Goal: Task Accomplishment & Management: Manage account settings

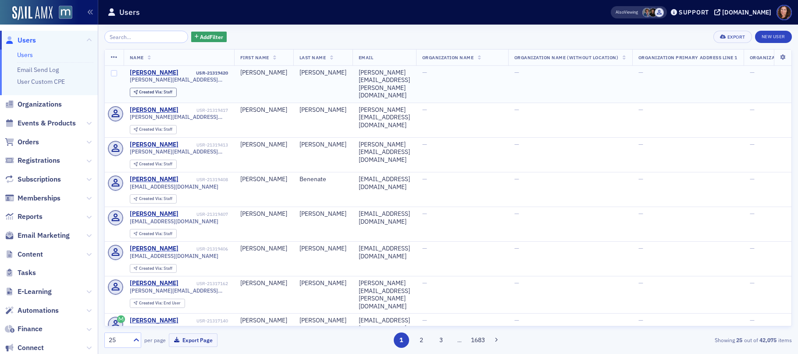
drag, startPoint x: 53, startPoint y: 120, endPoint x: 117, endPoint y: 84, distance: 73.0
click at [53, 120] on span "Events & Products" at bounding box center [47, 123] width 58 height 10
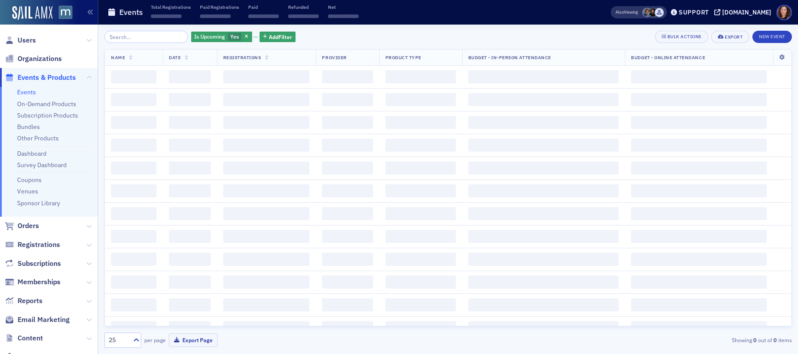
click at [142, 39] on input "search" at bounding box center [146, 37] width 84 height 12
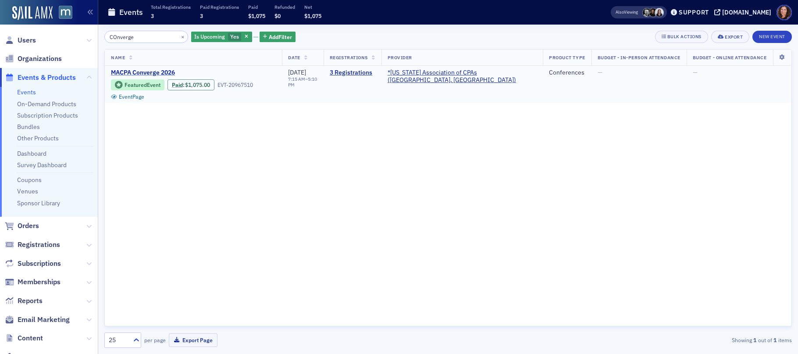
type input "COnverge"
click at [155, 71] on span "MACPA Converge 2026" at bounding box center [184, 73] width 147 height 8
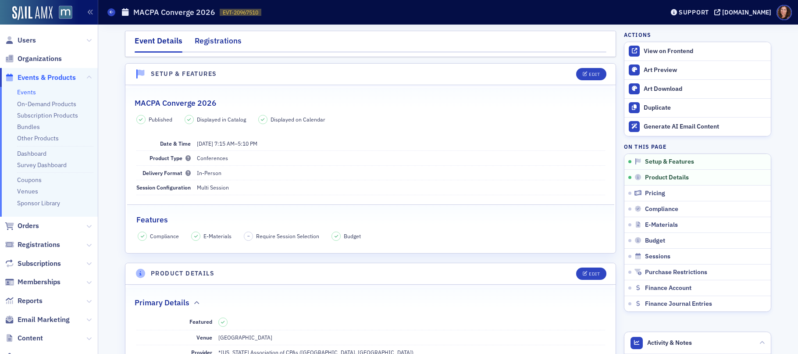
click at [217, 41] on div "Registrations" at bounding box center [218, 43] width 47 height 16
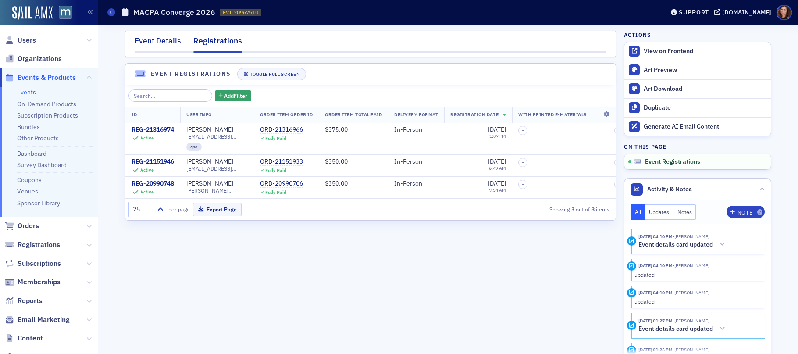
click at [176, 41] on div "Event Details" at bounding box center [158, 43] width 46 height 16
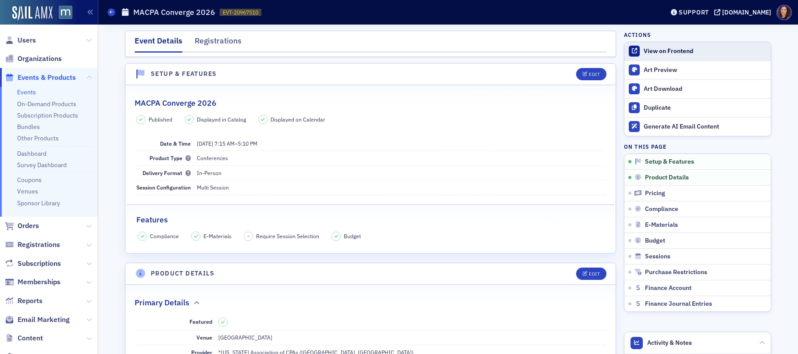
click at [668, 49] on div "View on Frontend" at bounding box center [704, 51] width 123 height 8
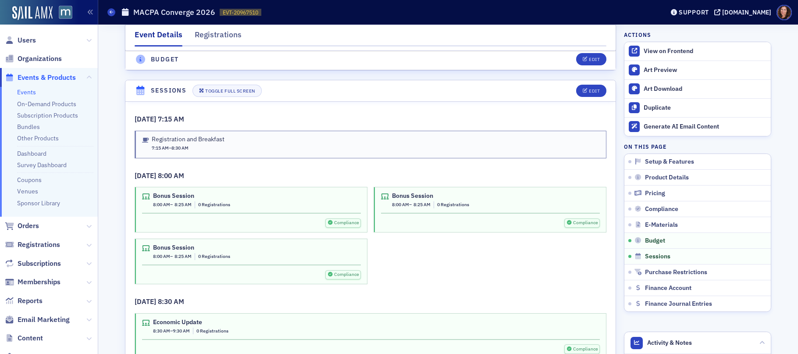
scroll to position [1443, 0]
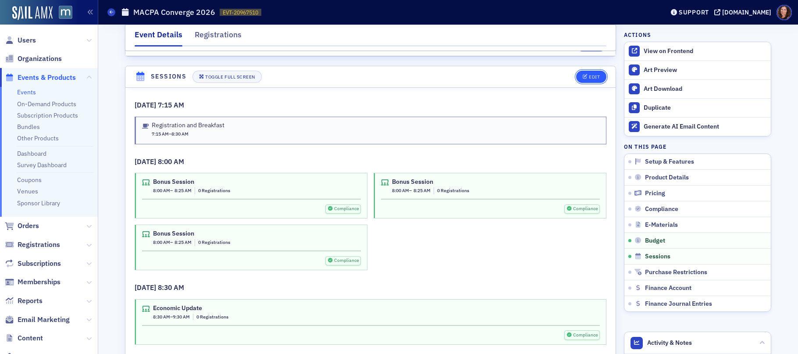
click at [582, 77] on icon "button" at bounding box center [584, 76] width 5 height 5
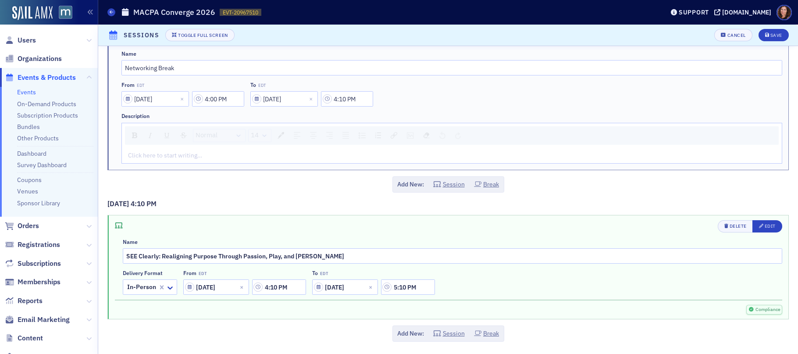
scroll to position [3389, 0]
click at [440, 335] on button "Session" at bounding box center [449, 333] width 32 height 9
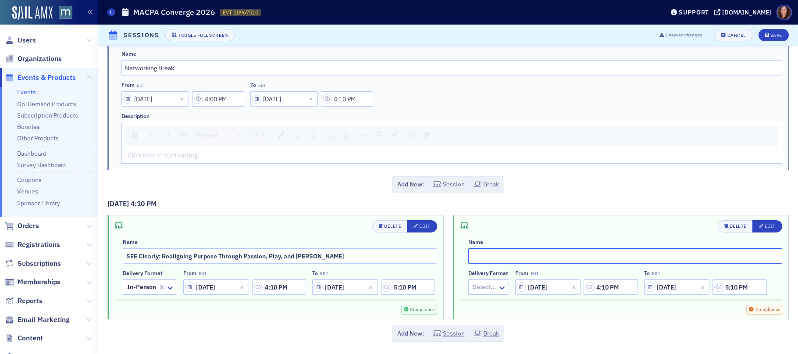
click at [549, 258] on input "text" at bounding box center [625, 255] width 314 height 15
type input "Bonus Networking Session"
click at [489, 283] on div at bounding box center [484, 286] width 25 height 11
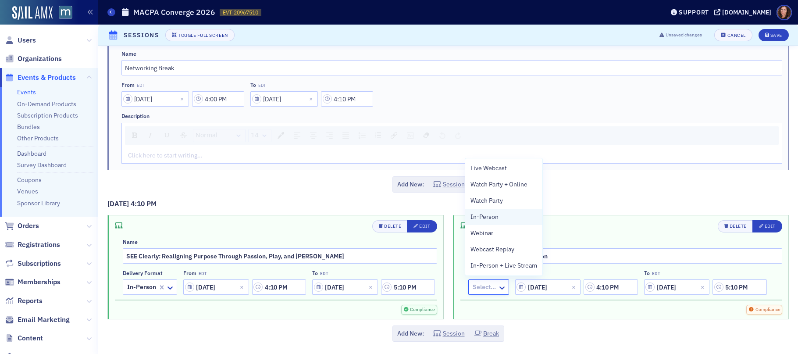
click at [490, 218] on span "In-Person" at bounding box center [484, 216] width 28 height 9
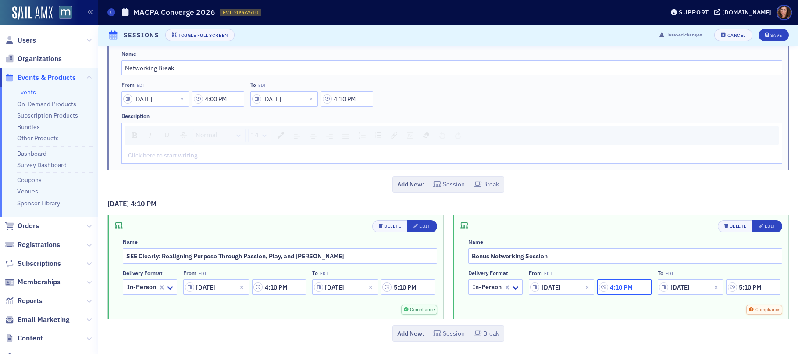
click at [597, 294] on input "4:10 PM" at bounding box center [624, 286] width 54 height 15
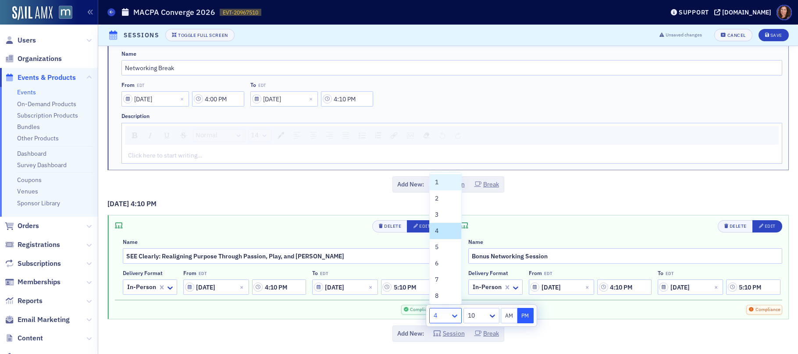
click at [451, 315] on icon at bounding box center [454, 315] width 9 height 9
click at [442, 245] on div "5" at bounding box center [445, 246] width 21 height 9
type input "5:10 PM"
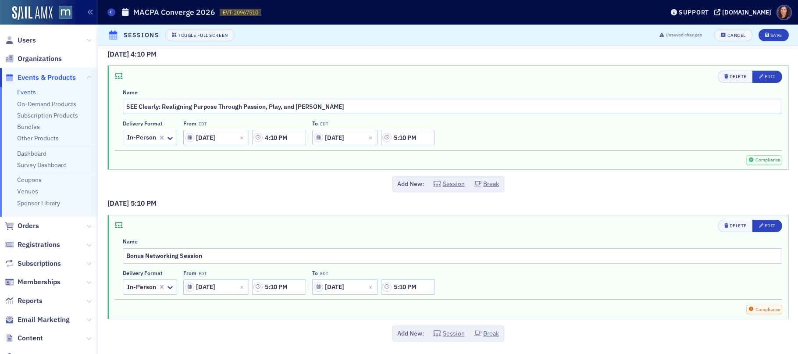
scroll to position [3538, 0]
click at [402, 288] on input "5:10 PM" at bounding box center [408, 286] width 54 height 15
click at [300, 287] on icon at bounding box center [301, 287] width 5 height 3
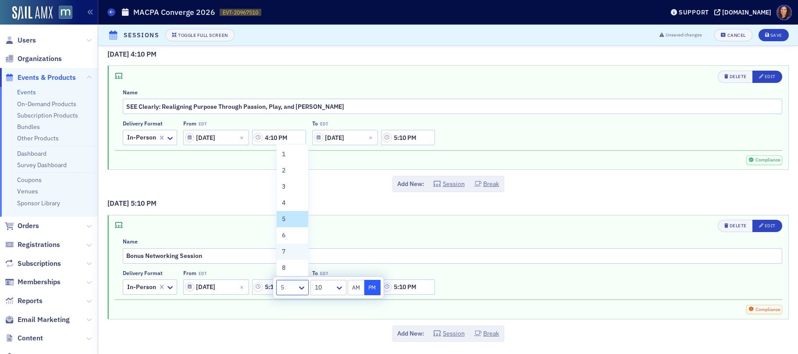
click at [297, 256] on div "7" at bounding box center [293, 251] width 32 height 16
click at [341, 287] on icon at bounding box center [339, 287] width 9 height 9
click at [333, 154] on div "00" at bounding box center [328, 153] width 25 height 9
type input "7:00 PM"
click at [542, 289] on div "Delivery format In-Person From EDT 04/30/2026 5:10 PM To EDT 04/30/2026 7:00 PM" at bounding box center [452, 281] width 659 height 25
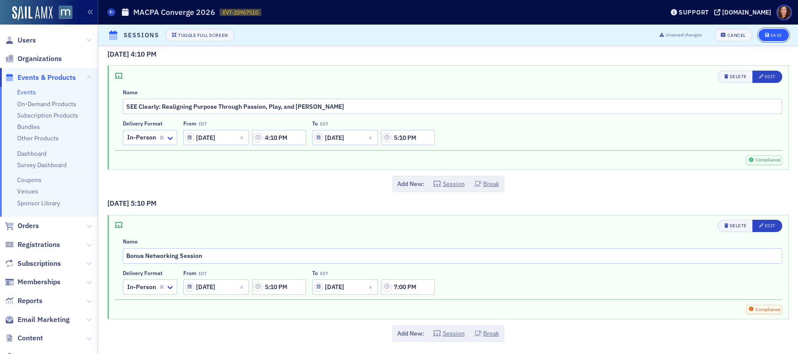
click at [770, 35] on div "Save" at bounding box center [776, 35] width 12 height 5
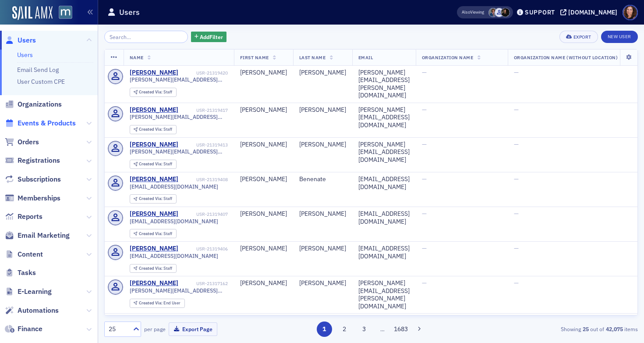
click at [53, 124] on span "Events & Products" at bounding box center [47, 123] width 58 height 10
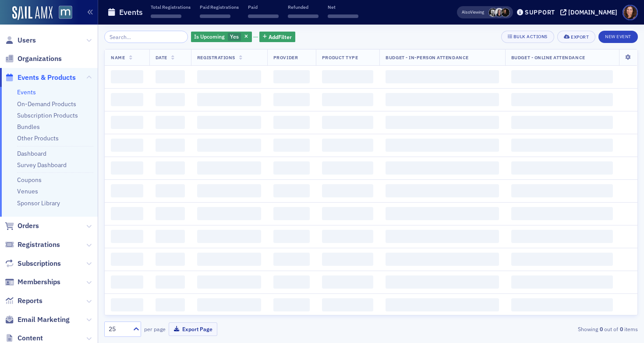
click at [150, 37] on input "search" at bounding box center [146, 37] width 84 height 12
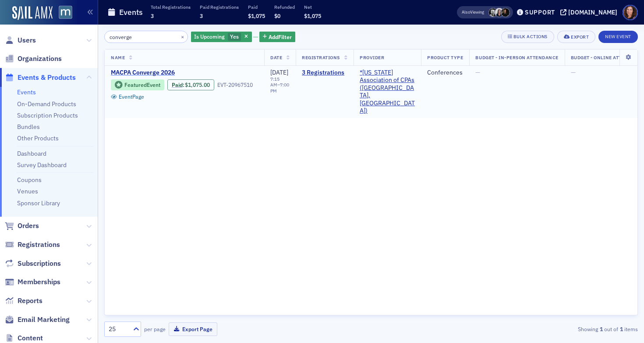
type input "converge"
click at [156, 72] on span "MACPA Converge 2026" at bounding box center [184, 73] width 147 height 8
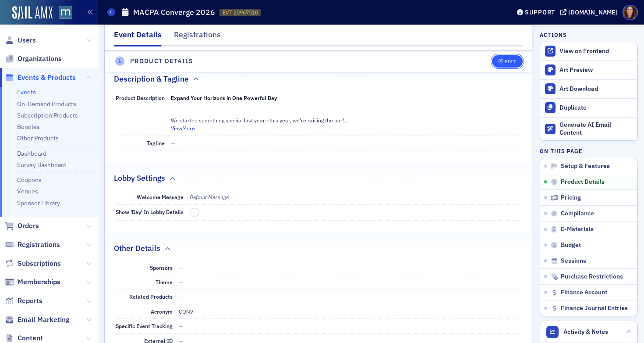
click at [507, 62] on div "Edit" at bounding box center [510, 61] width 11 height 5
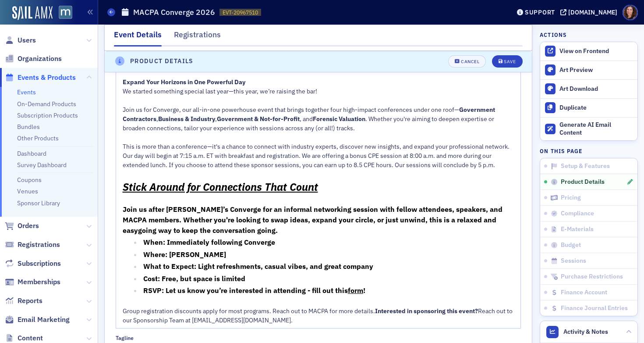
scroll to position [528, 0]
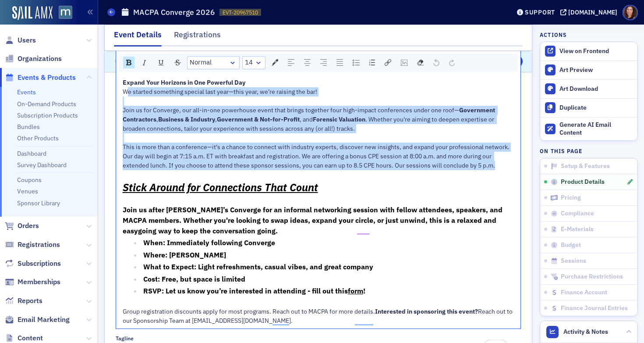
drag, startPoint x: 123, startPoint y: 100, endPoint x: 486, endPoint y: 187, distance: 373.5
click at [486, 187] on div "Expand Your Horizons in One Powerful Day We started something special last year…" at bounding box center [319, 201] width 392 height 247
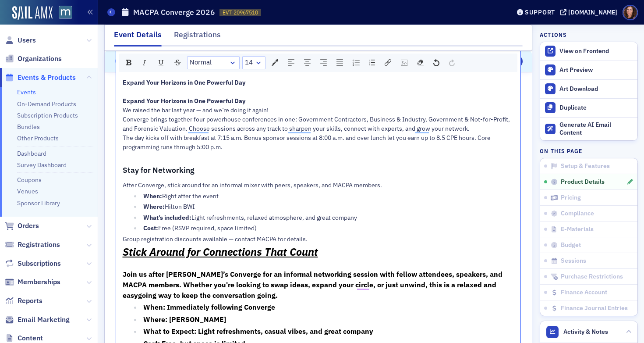
scroll to position [541, 0]
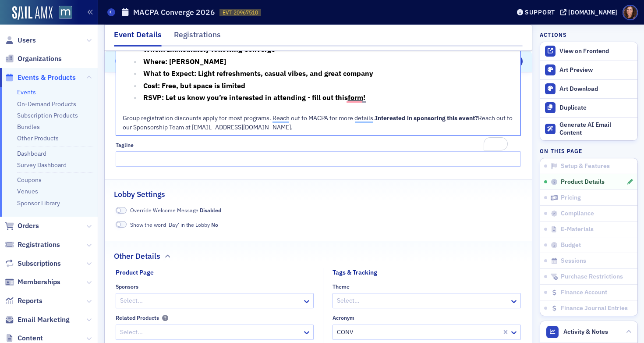
drag, startPoint x: 122, startPoint y: 238, endPoint x: 395, endPoint y: 98, distance: 306.5
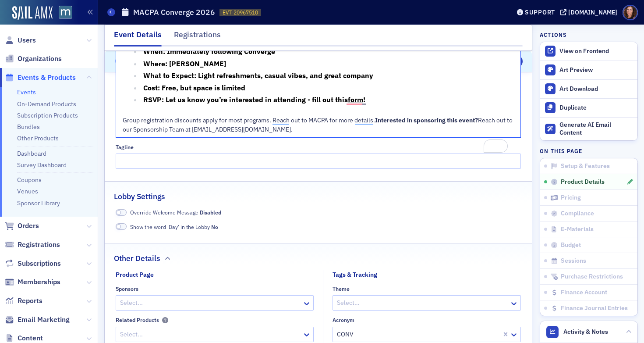
scroll to position [674, 0]
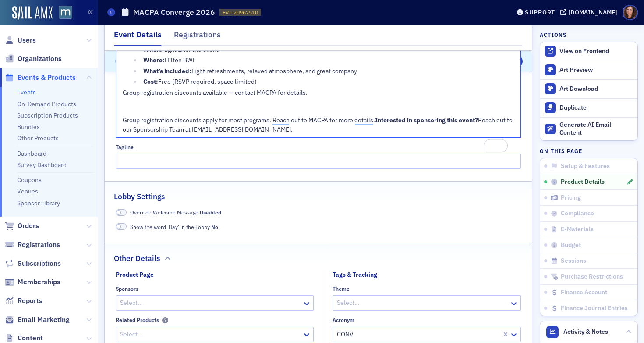
click at [278, 80] on div "Cost: Free (RSVP required, space limited)" at bounding box center [328, 81] width 371 height 9
drag, startPoint x: 121, startPoint y: 93, endPoint x: 128, endPoint y: 93, distance: 7.0
click at [121, 93] on div "Expand Your Horizons in One Powerful Day Expand Your Horizons in One Powerful D…" at bounding box center [318, 33] width 405 height 209
click at [124, 93] on span "Group registration discounts available — contact MACPA for details." at bounding box center [215, 93] width 185 height 8
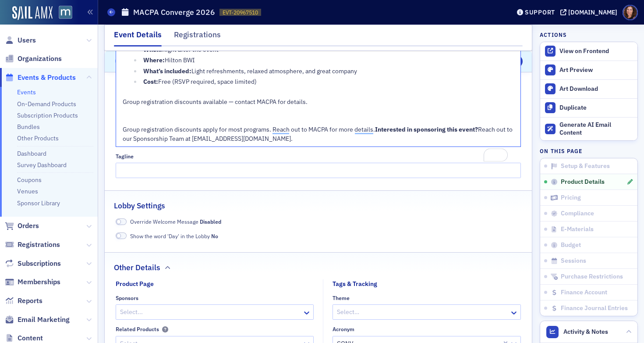
click at [179, 101] on span "Group registration discounts available — contact MACPA for details." at bounding box center [215, 102] width 185 height 8
click at [253, 130] on span "Group registration discounts apply for most programs. Reach out to MACPA for mo…" at bounding box center [249, 129] width 252 height 8
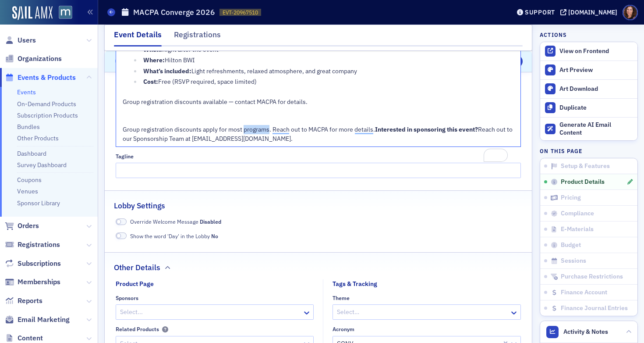
click at [253, 130] on span "Group registration discounts apply for most programs. Reach out to MACPA for mo…" at bounding box center [249, 129] width 252 height 8
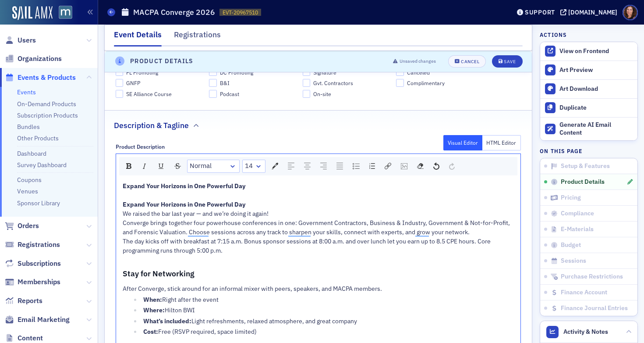
scroll to position [404, 0]
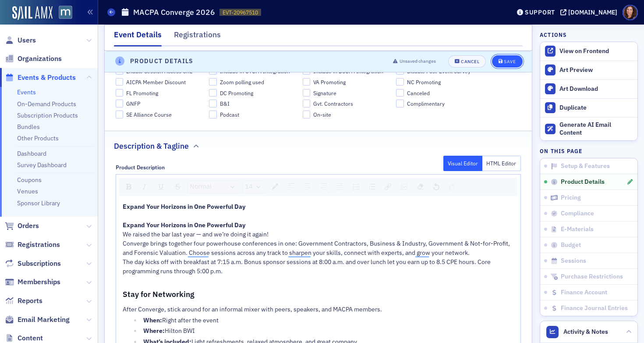
click at [504, 59] on div "Save" at bounding box center [510, 61] width 12 height 5
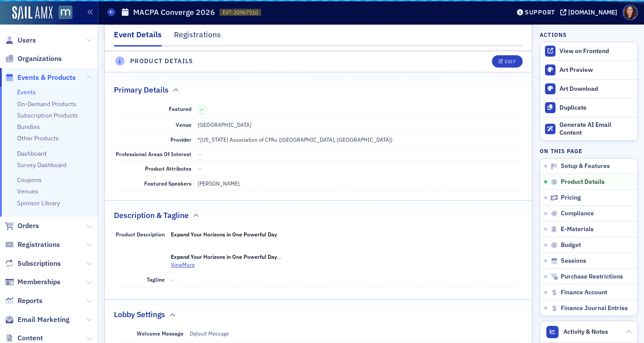
scroll to position [212, 0]
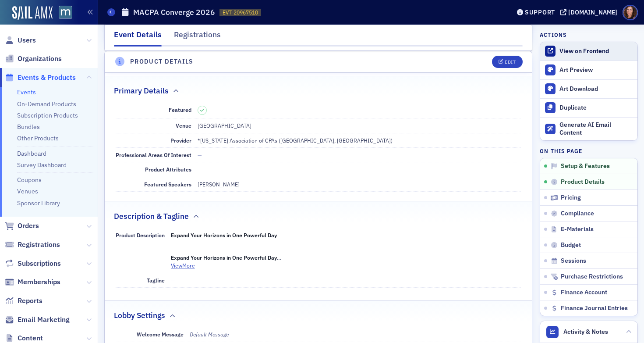
click at [565, 47] on div "View on Frontend" at bounding box center [597, 51] width 74 height 8
click at [34, 39] on span "Users" at bounding box center [27, 40] width 18 height 10
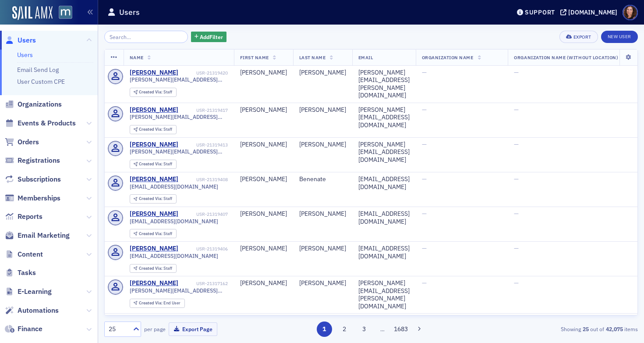
click at [137, 36] on input "search" at bounding box center [146, 37] width 84 height 12
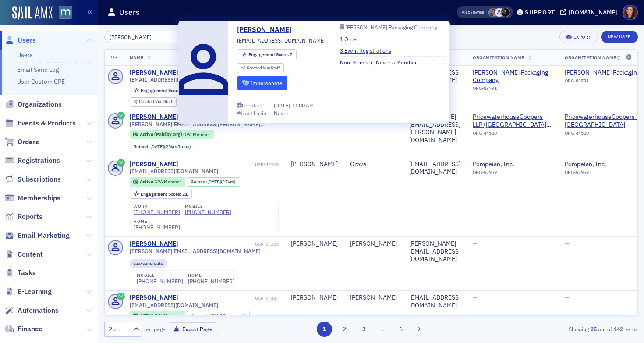
type input "jason antonakas"
click at [283, 81] on button "Impersonate" at bounding box center [262, 83] width 50 height 14
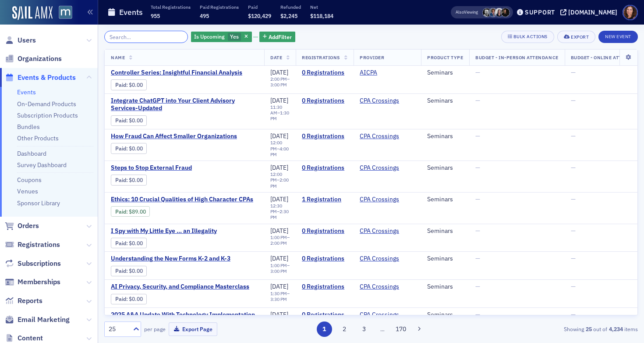
click at [137, 37] on input "search" at bounding box center [146, 37] width 84 height 12
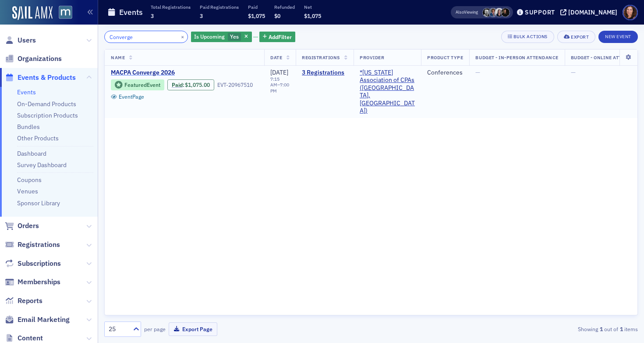
type input "Converge"
click at [149, 71] on span "MACPA Converge 2026" at bounding box center [184, 73] width 147 height 8
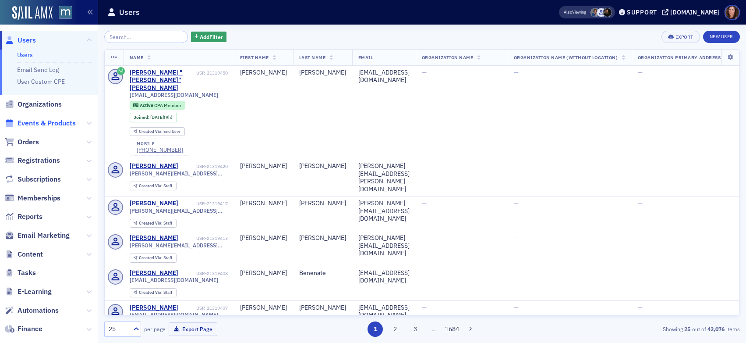
click at [39, 123] on span "Events & Products" at bounding box center [47, 123] width 58 height 10
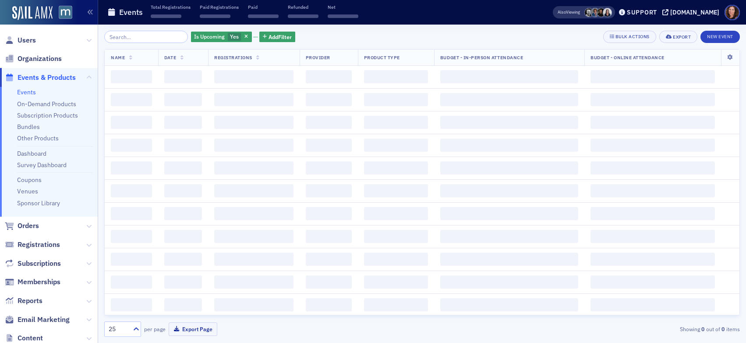
click at [128, 36] on input "search" at bounding box center [146, 37] width 84 height 12
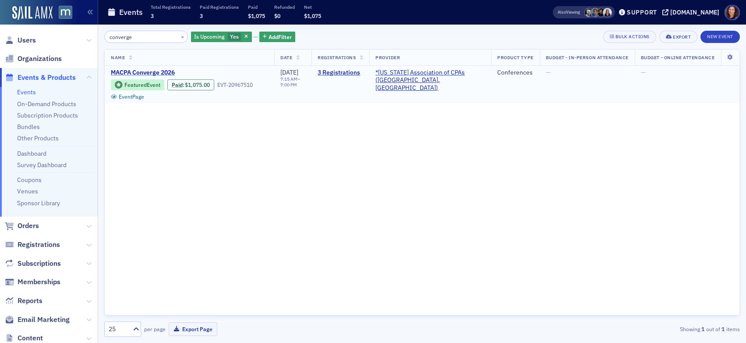
type input "converge"
click at [149, 70] on span "MACPA Converge 2026" at bounding box center [184, 73] width 147 height 8
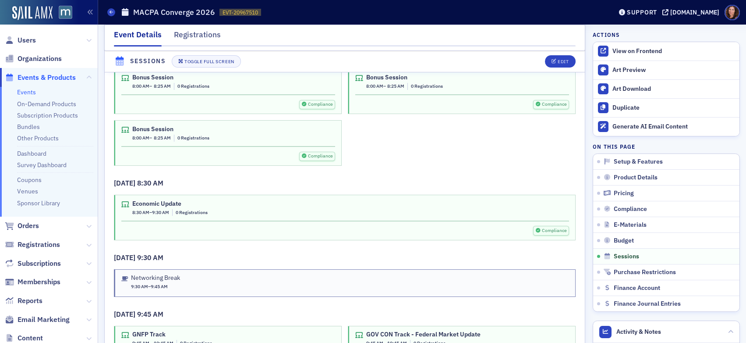
scroll to position [1547, 0]
click at [558, 64] on div "Edit" at bounding box center [563, 61] width 11 height 5
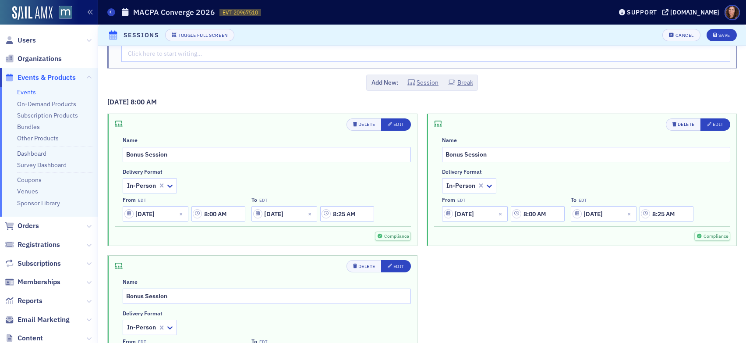
scroll to position [146, 0]
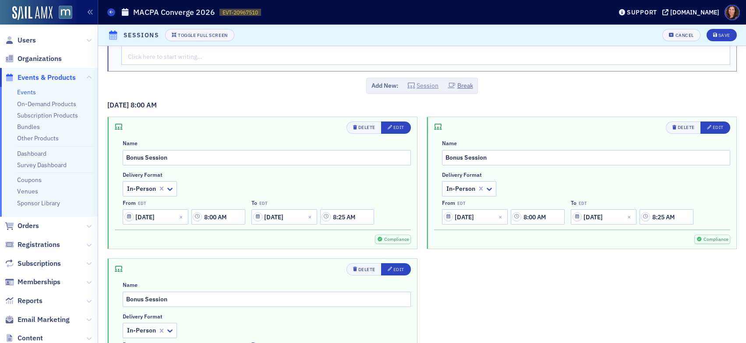
click at [418, 83] on button "Session" at bounding box center [424, 85] width 32 height 9
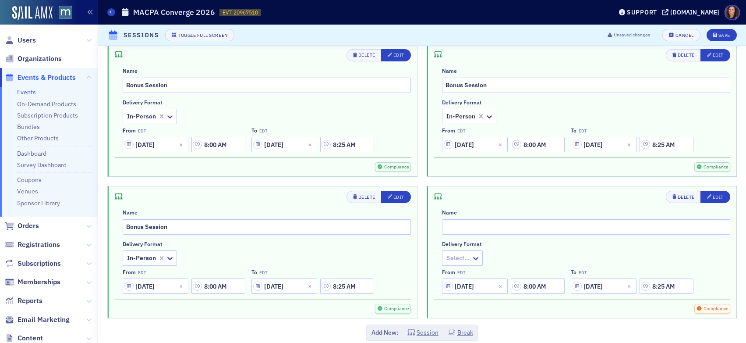
scroll to position [217, 0]
click at [494, 228] on input "text" at bounding box center [586, 227] width 288 height 15
click at [480, 225] on input "text" at bounding box center [586, 227] width 288 height 15
paste input "Non-Sponsored Session - Free time"
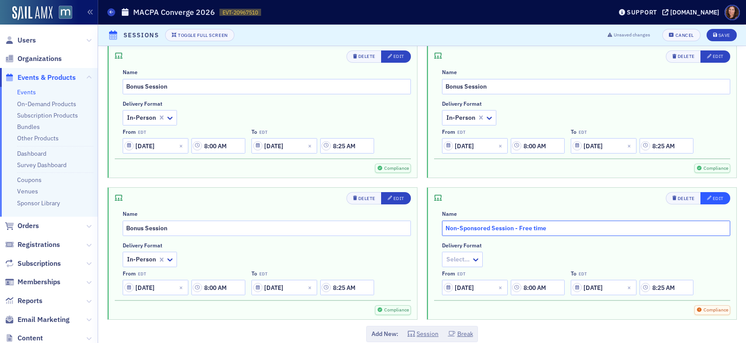
type input "Non-Sponsored Session - Free time"
click at [713, 196] on div "Edit" at bounding box center [718, 198] width 11 height 5
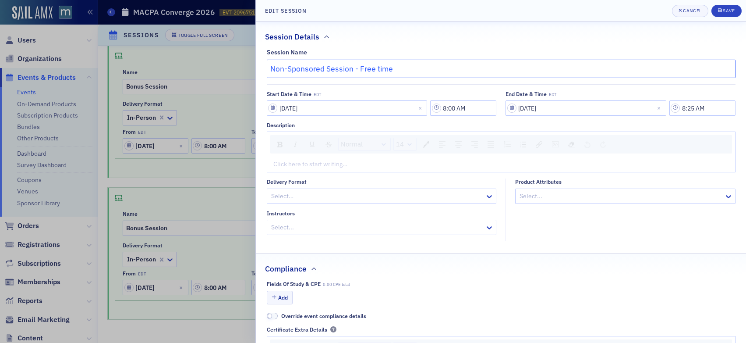
click at [344, 64] on input "Session Name" at bounding box center [501, 69] width 469 height 18
type input "Non-Sponsored Session - Free time"
click at [372, 163] on div "rdw-editor" at bounding box center [501, 164] width 455 height 9
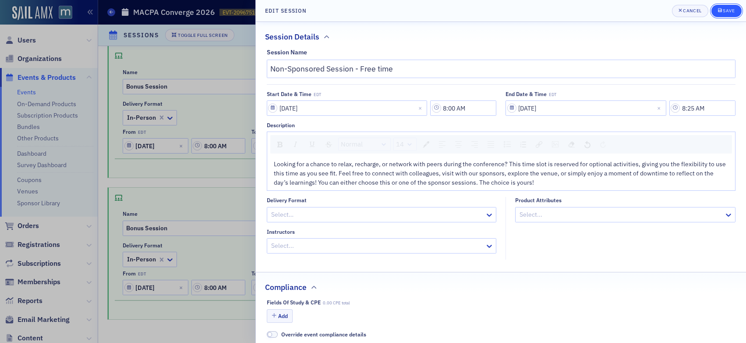
click at [728, 12] on div "Save" at bounding box center [729, 10] width 12 height 5
click at [728, 11] on div "Save" at bounding box center [729, 10] width 12 height 5
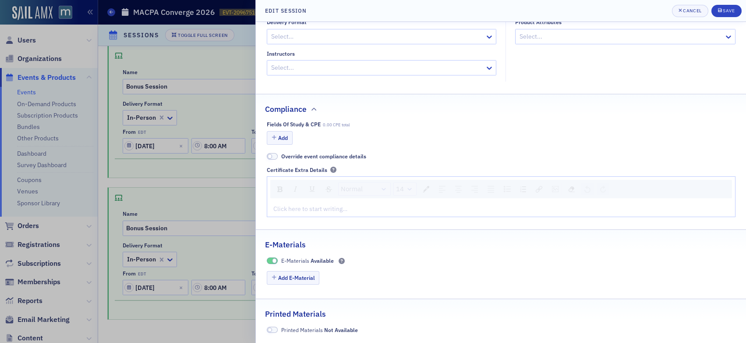
scroll to position [0, 0]
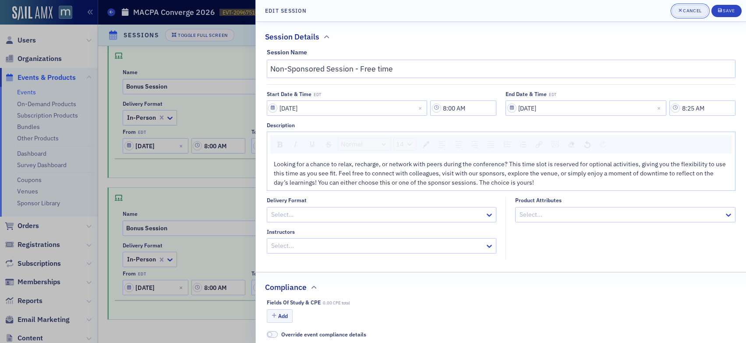
click at [696, 7] on button "Cancel" at bounding box center [690, 11] width 36 height 12
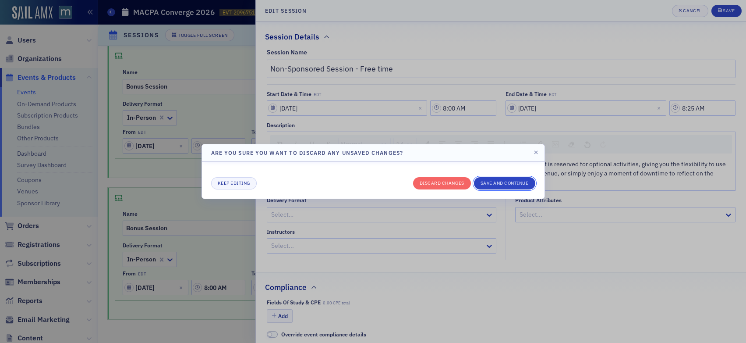
drag, startPoint x: 500, startPoint y: 183, endPoint x: 501, endPoint y: 178, distance: 4.9
click at [500, 183] on button "Save and continue" at bounding box center [504, 183] width 61 height 12
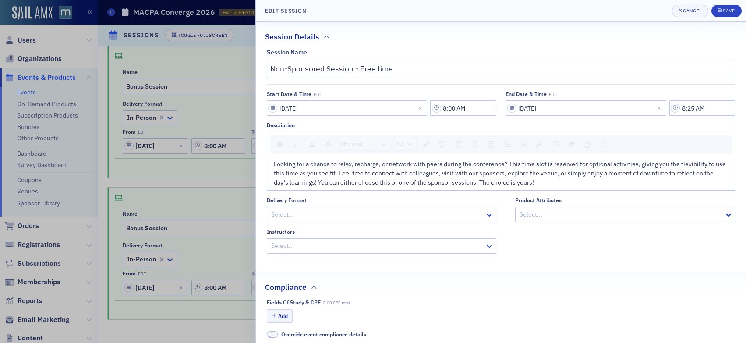
click at [237, 63] on div at bounding box center [373, 171] width 746 height 343
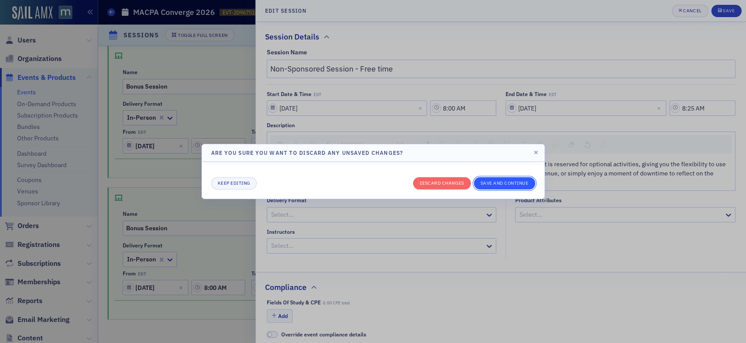
click at [507, 184] on button "Save and continue" at bounding box center [504, 183] width 61 height 12
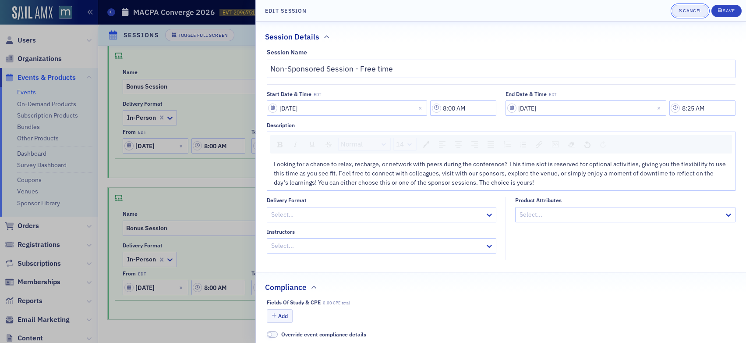
click at [690, 12] on div "Cancel" at bounding box center [692, 10] width 18 height 5
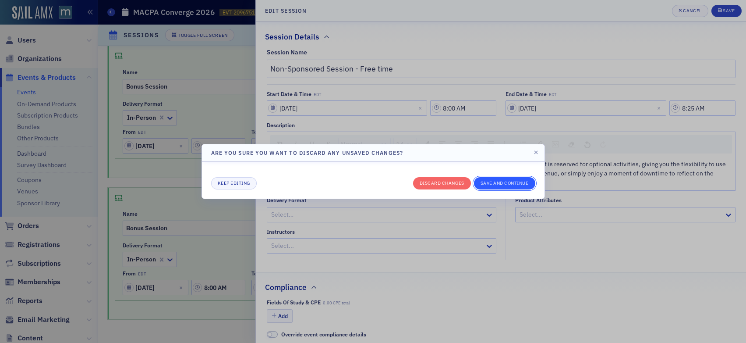
click at [507, 182] on button "Save and continue" at bounding box center [504, 183] width 61 height 12
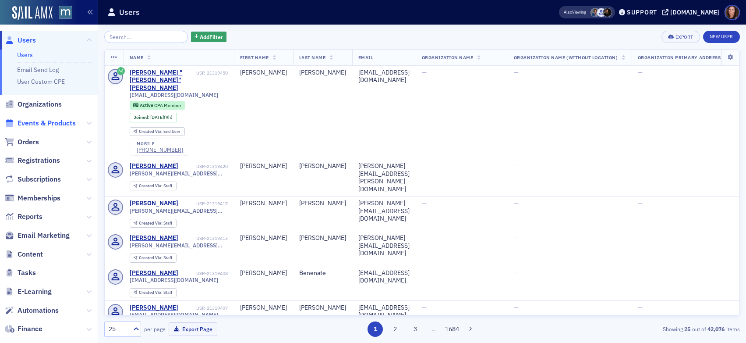
click at [61, 125] on span "Events & Products" at bounding box center [47, 123] width 58 height 10
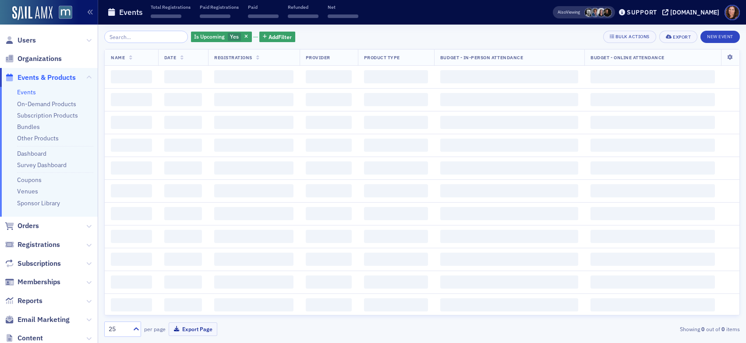
click at [137, 37] on input "search" at bounding box center [146, 37] width 84 height 12
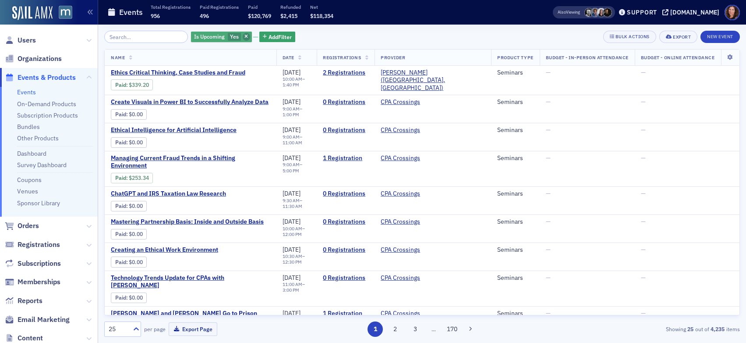
click at [243, 35] on span "button" at bounding box center [247, 37] width 8 height 8
click at [126, 36] on input "search" at bounding box center [146, 37] width 84 height 12
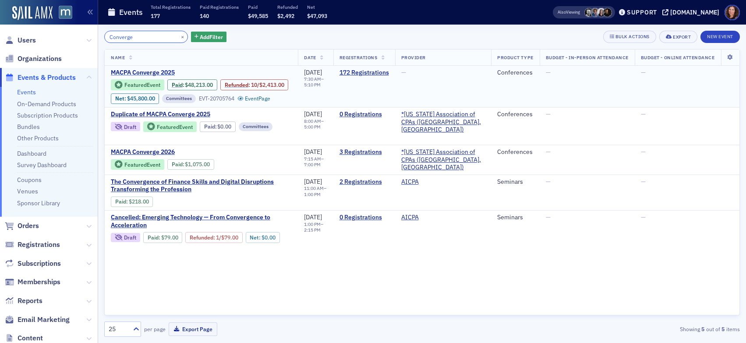
type input "Converge"
click at [160, 71] on span "MACPA Converge 2025" at bounding box center [184, 73] width 147 height 8
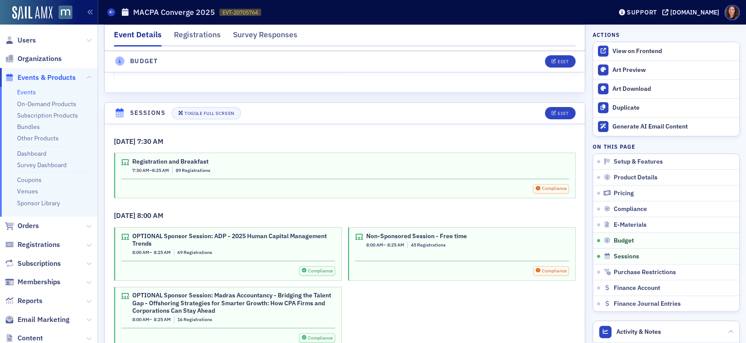
scroll to position [1498, 0]
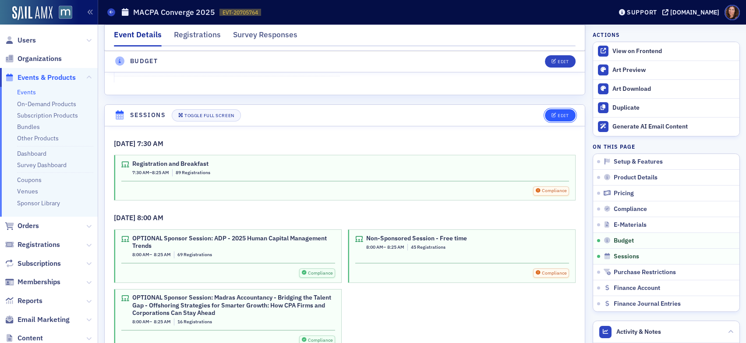
click at [552, 113] on icon "button" at bounding box center [554, 115] width 5 height 5
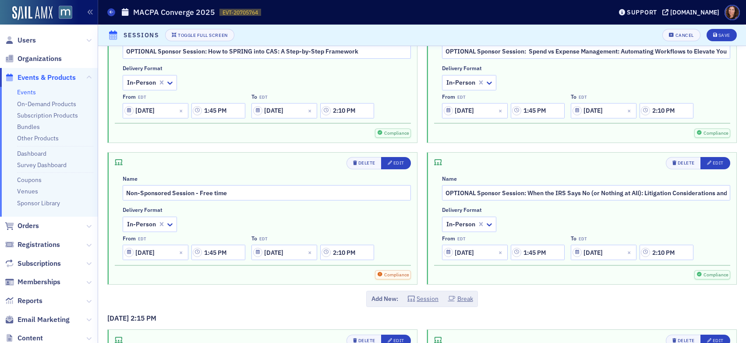
scroll to position [2223, 0]
click at [388, 160] on icon "button" at bounding box center [390, 161] width 4 height 4
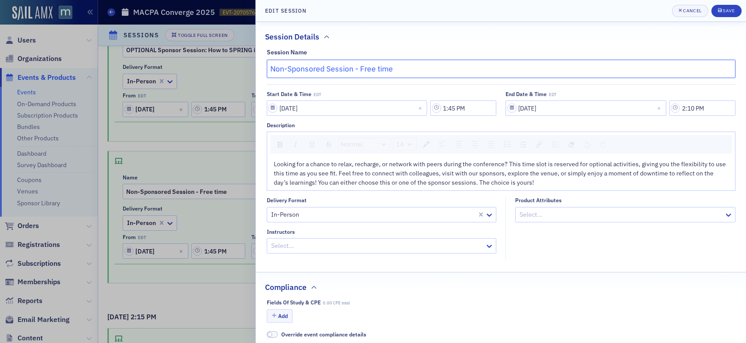
click at [319, 71] on input "Non-Sponsored Session - Free time" at bounding box center [501, 69] width 469 height 18
click at [321, 178] on span "Looking for a chance to relax, recharge, or network with peers during the confe…" at bounding box center [501, 173] width 454 height 26
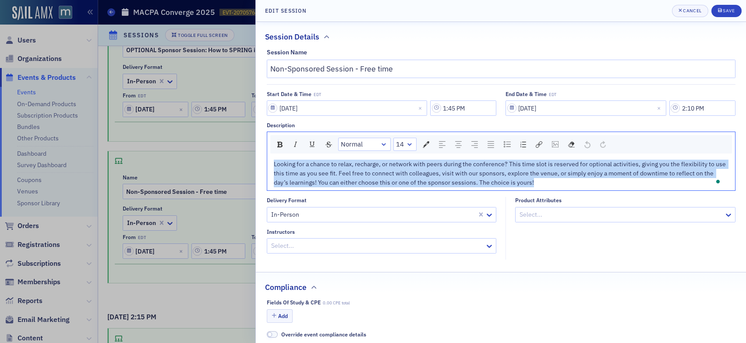
click at [321, 178] on span "Looking for a chance to relax, recharge, or network with peers during the confe…" at bounding box center [501, 173] width 454 height 26
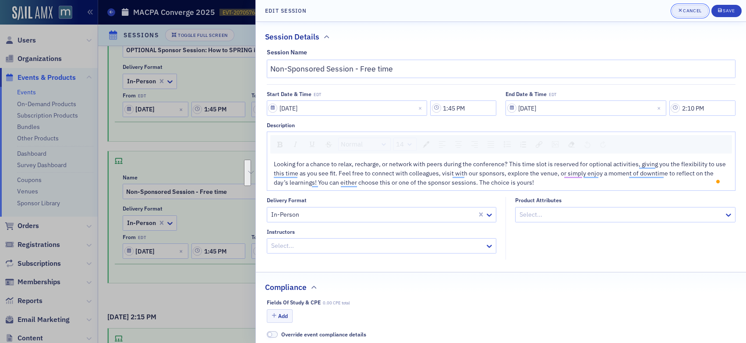
click at [681, 9] on icon "button" at bounding box center [681, 10] width 4 height 5
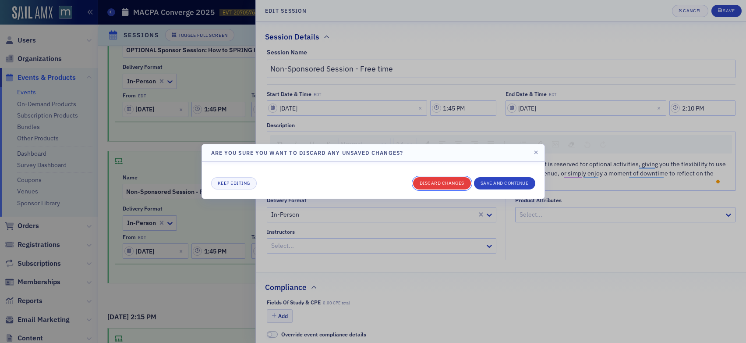
click at [454, 185] on button "Discard changes" at bounding box center [442, 183] width 58 height 12
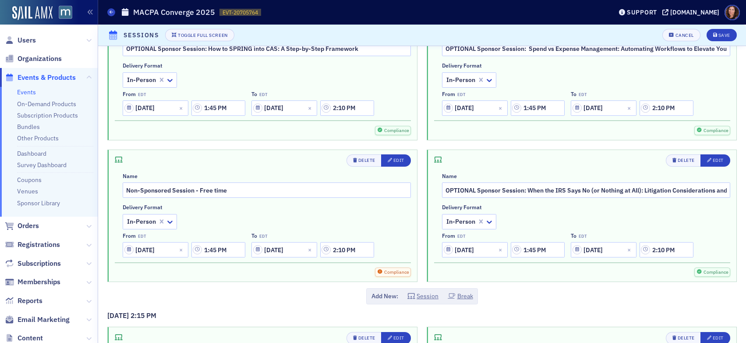
scroll to position [2218, 0]
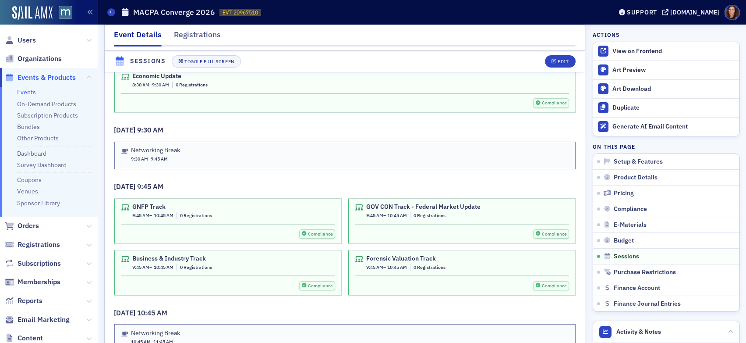
scroll to position [1632, 0]
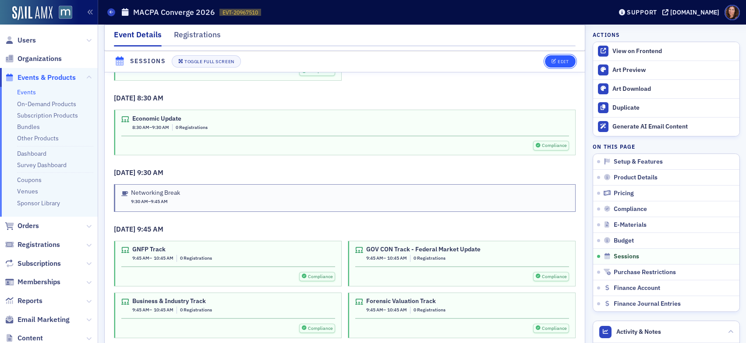
click at [552, 63] on icon "button" at bounding box center [554, 61] width 5 height 5
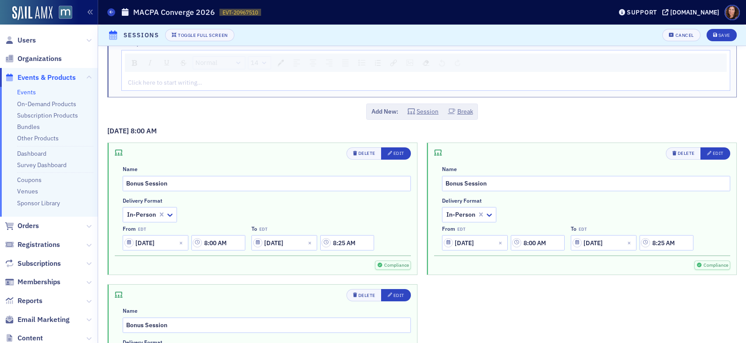
scroll to position [242, 0]
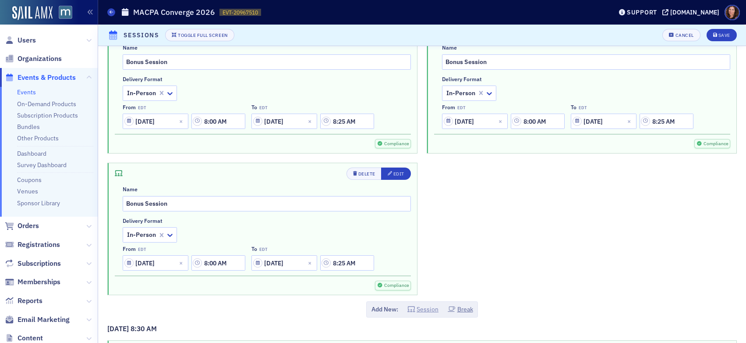
click at [421, 309] on button "Session" at bounding box center [424, 309] width 32 height 9
click at [425, 310] on button "Session" at bounding box center [424, 309] width 32 height 9
drag, startPoint x: 413, startPoint y: 311, endPoint x: 423, endPoint y: 309, distance: 10.2
click at [414, 311] on button "Session" at bounding box center [424, 309] width 32 height 9
click at [423, 309] on button "Session" at bounding box center [424, 309] width 32 height 9
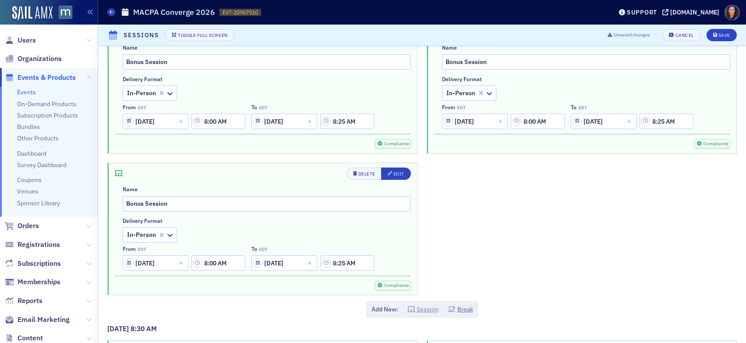
click at [420, 311] on button "Session" at bounding box center [424, 309] width 32 height 9
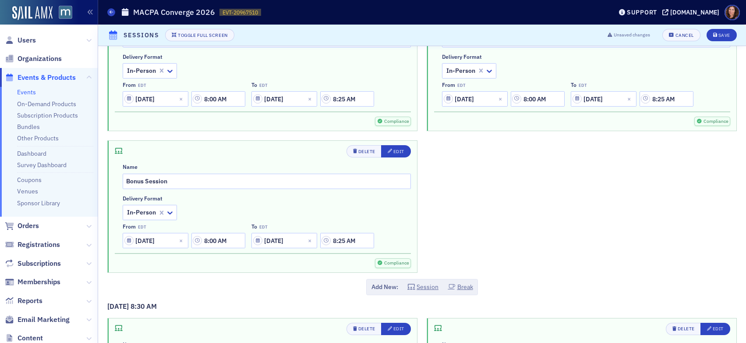
scroll to position [293, 0]
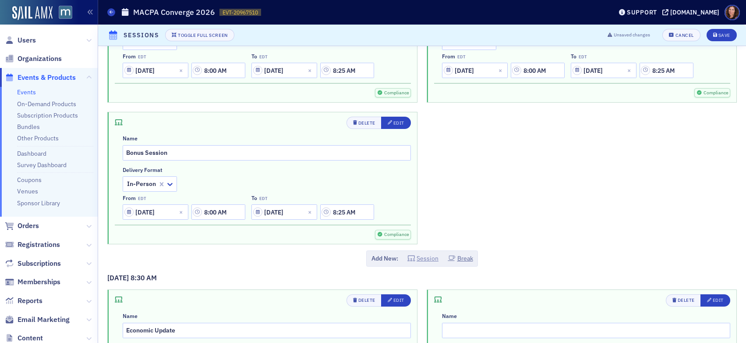
click at [423, 259] on button "Session" at bounding box center [424, 258] width 32 height 9
click at [676, 35] on div "Cancel" at bounding box center [685, 35] width 18 height 5
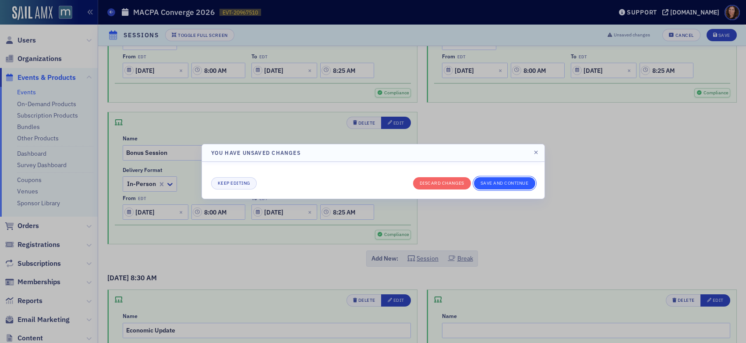
click at [509, 181] on button "Save and continue" at bounding box center [504, 183] width 61 height 12
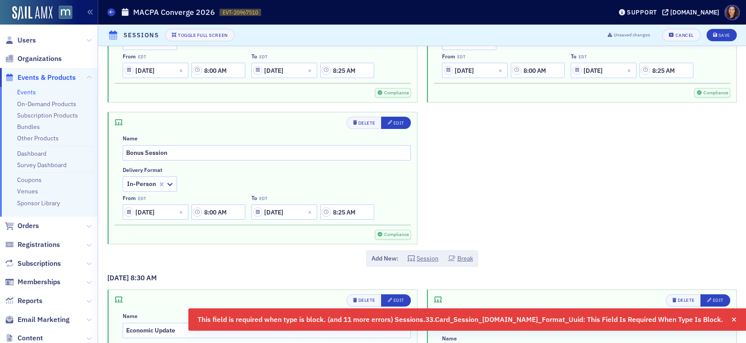
drag, startPoint x: 577, startPoint y: 173, endPoint x: 577, endPoint y: 168, distance: 4.8
click at [576, 173] on div "Delete Edit Name Bonus Session Delivery format In-Person From EDT 04/30/2026 8:…" at bounding box center [422, 107] width 630 height 274
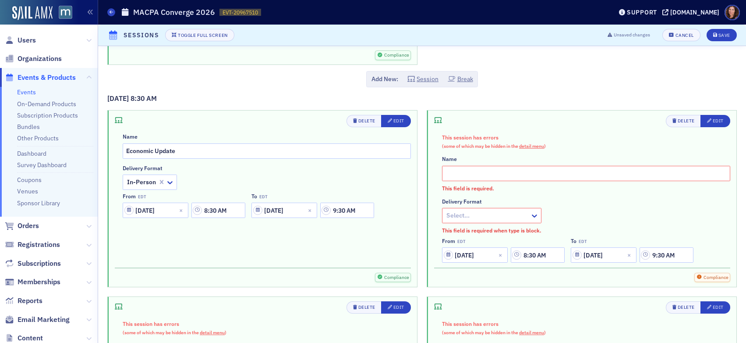
scroll to position [466, 0]
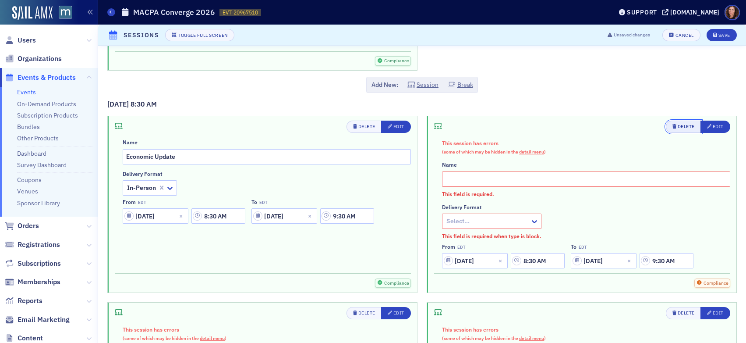
click at [680, 126] on div "Delete" at bounding box center [686, 126] width 17 height 5
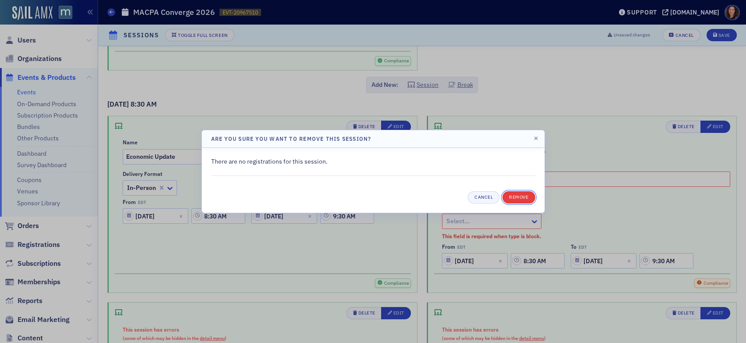
click at [527, 196] on button "Remove" at bounding box center [519, 197] width 32 height 12
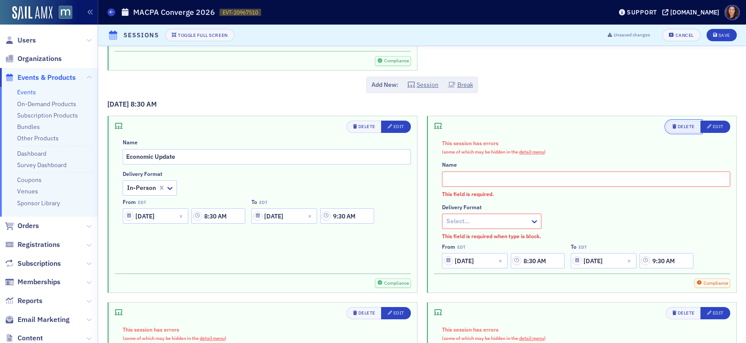
click at [678, 127] on div "Delete" at bounding box center [686, 126] width 17 height 5
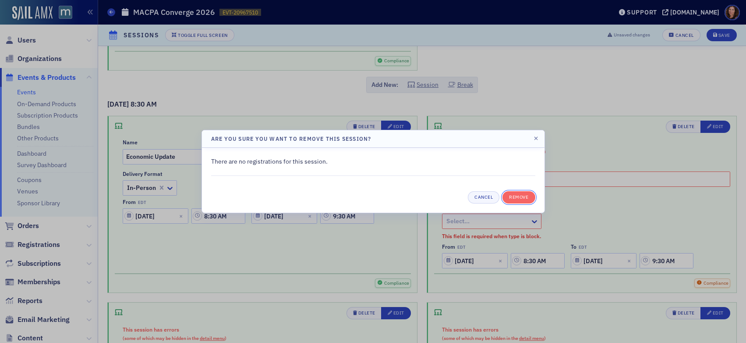
drag, startPoint x: 518, startPoint y: 196, endPoint x: 539, endPoint y: 195, distance: 21.1
click at [518, 196] on button "Remove" at bounding box center [519, 197] width 32 height 12
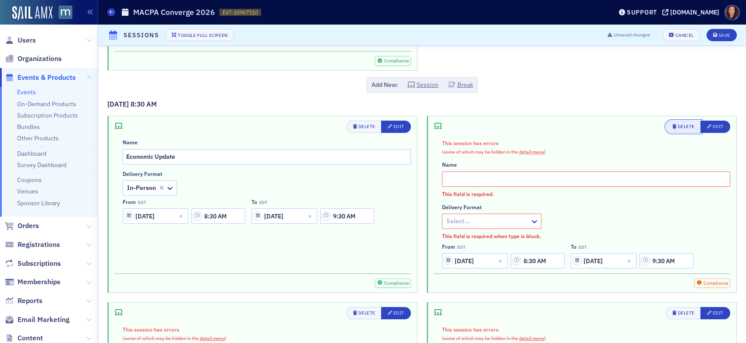
click at [673, 130] on span "Delete" at bounding box center [684, 126] width 22 height 7
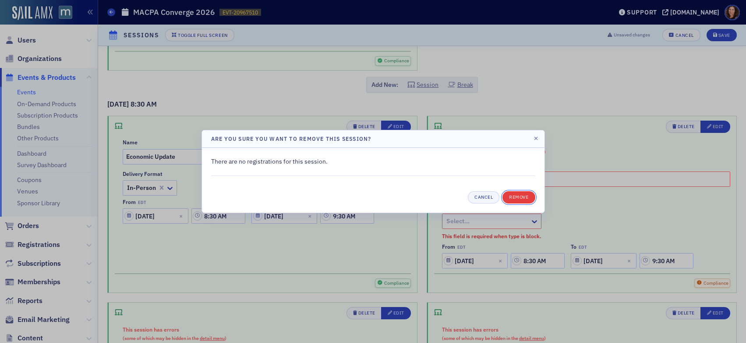
click at [518, 194] on button "Remove" at bounding box center [519, 197] width 32 height 12
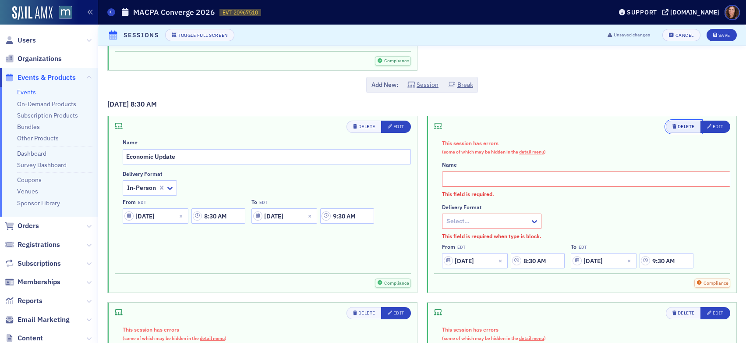
click at [678, 124] on div "Delete" at bounding box center [686, 126] width 17 height 5
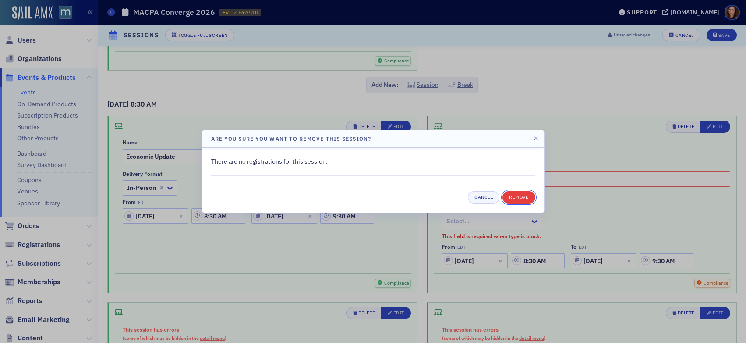
click at [524, 195] on button "Remove" at bounding box center [519, 197] width 32 height 12
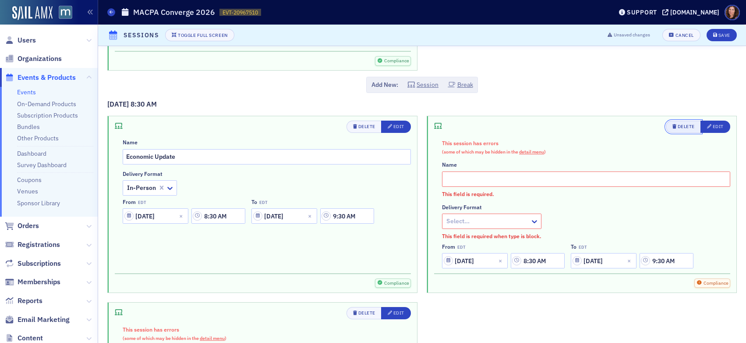
click at [682, 121] on button "Delete" at bounding box center [683, 127] width 35 height 12
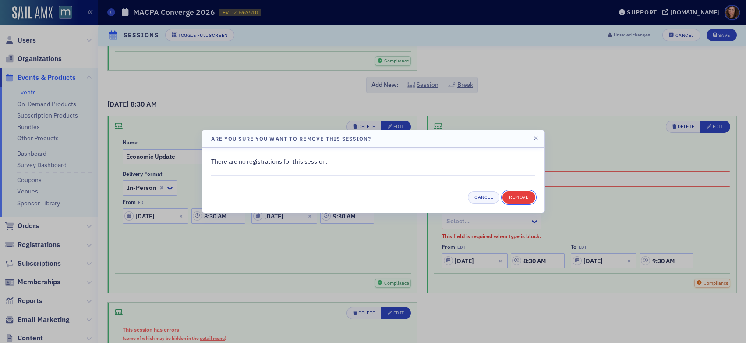
click at [520, 195] on button "Remove" at bounding box center [519, 197] width 32 height 12
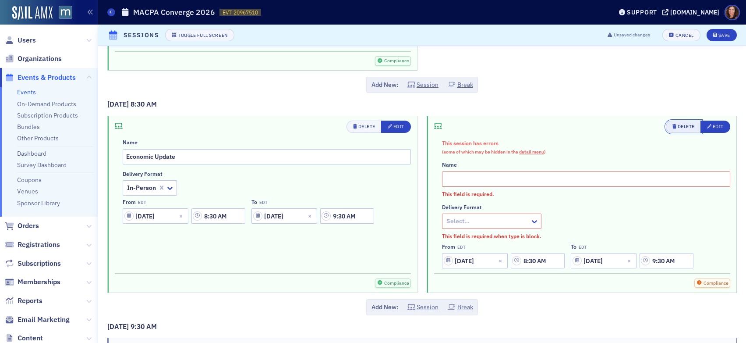
click at [683, 125] on div "Delete" at bounding box center [686, 126] width 17 height 5
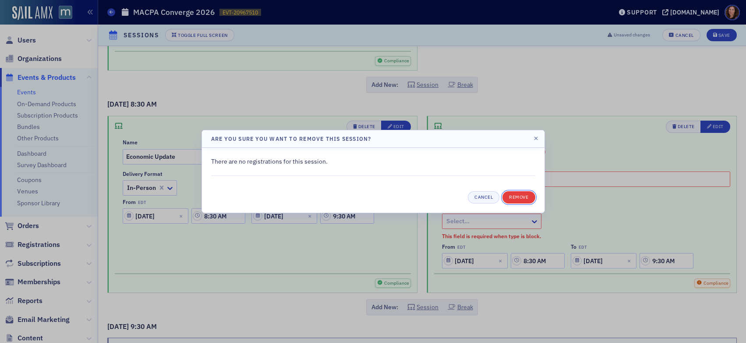
click at [519, 197] on button "Remove" at bounding box center [519, 197] width 32 height 12
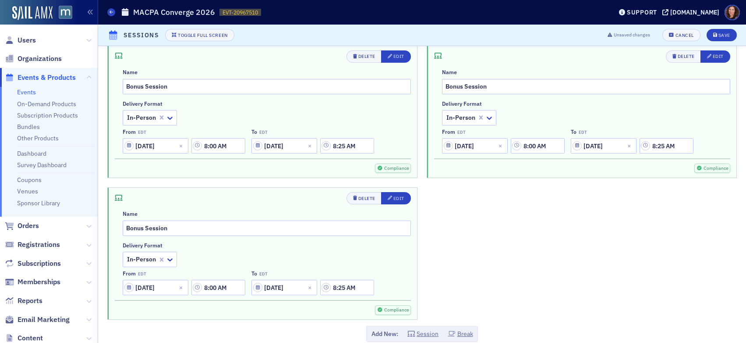
scroll to position [302, 0]
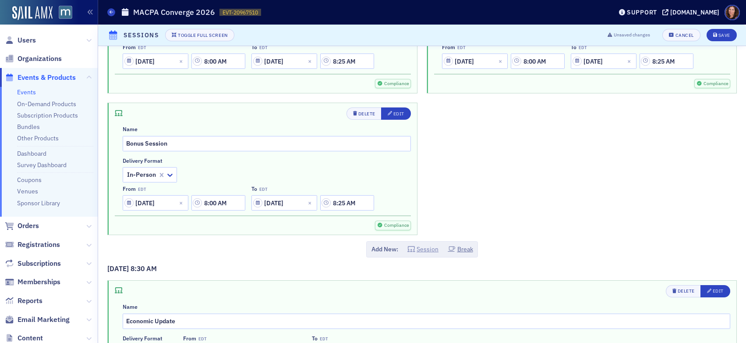
click at [428, 251] on button "Session" at bounding box center [424, 249] width 32 height 9
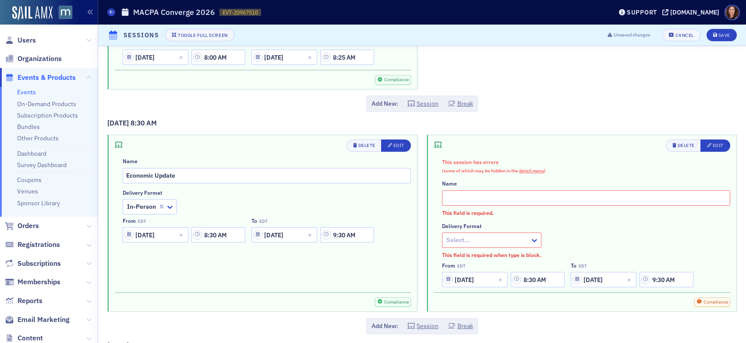
scroll to position [485, 0]
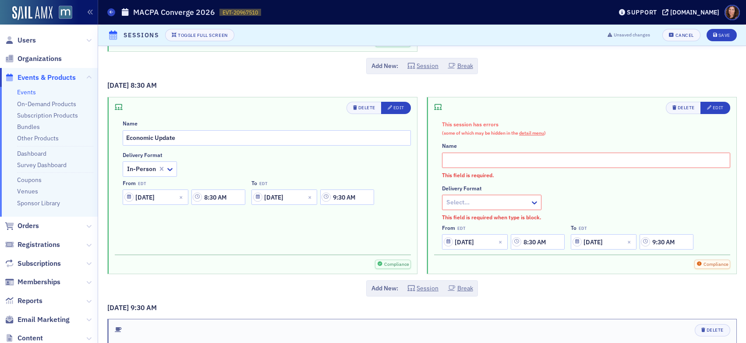
click at [530, 160] on input "text" at bounding box center [586, 159] width 288 height 15
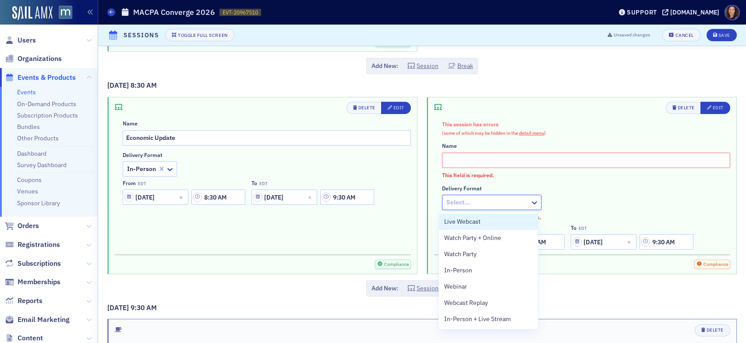
click at [521, 205] on div at bounding box center [488, 202] width 84 height 11
click at [503, 268] on div "In-Person" at bounding box center [488, 270] width 89 height 9
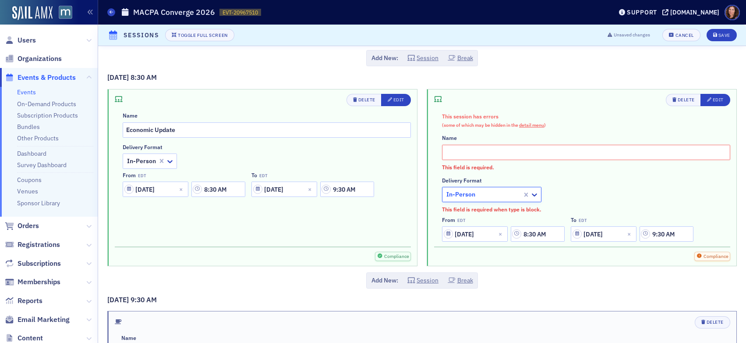
scroll to position [493, 0]
click at [678, 100] on div "Delete" at bounding box center [686, 99] width 17 height 5
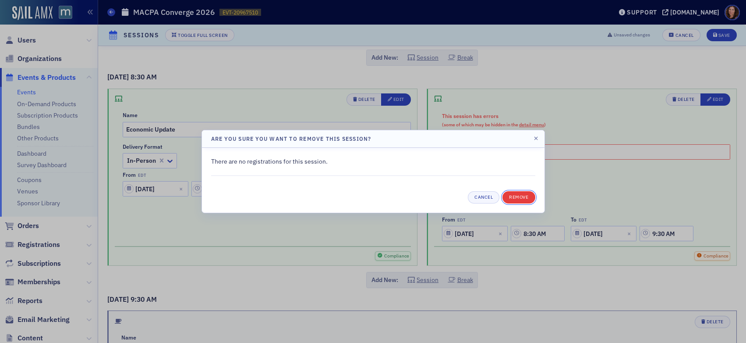
click at [512, 197] on button "Remove" at bounding box center [519, 197] width 32 height 12
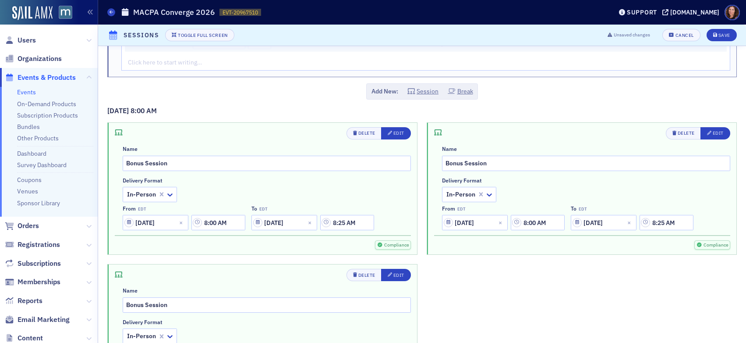
scroll to position [86, 0]
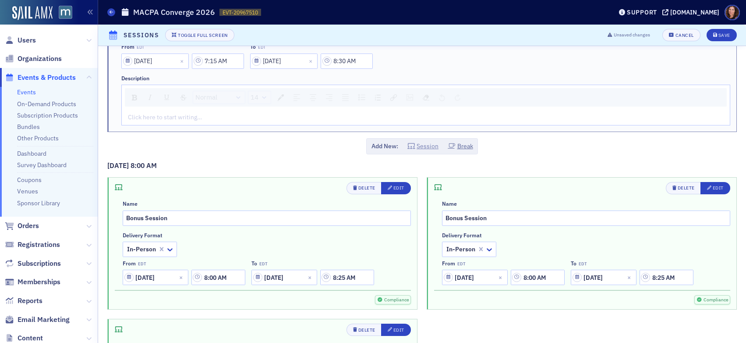
click at [428, 146] on button "Session" at bounding box center [424, 146] width 32 height 9
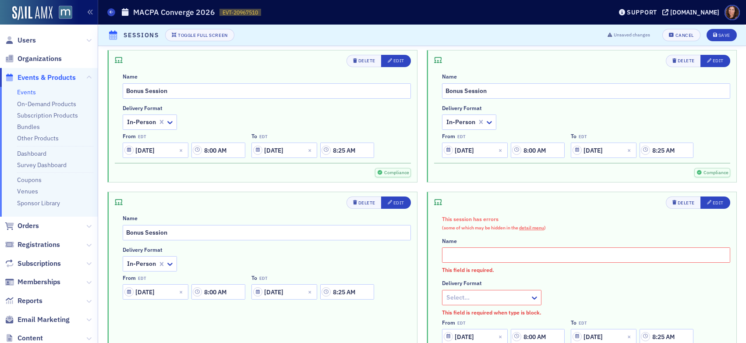
scroll to position [292, 0]
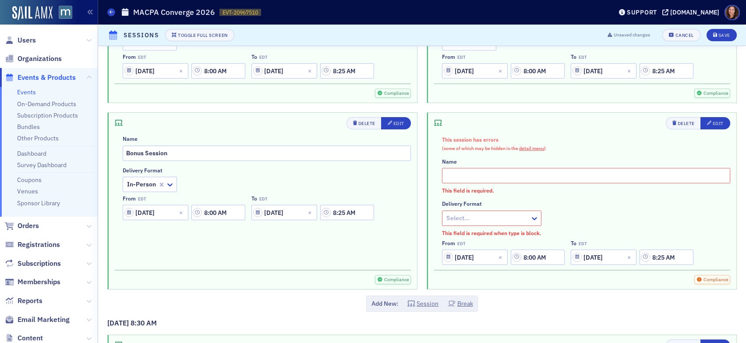
click at [509, 218] on div at bounding box center [488, 218] width 84 height 11
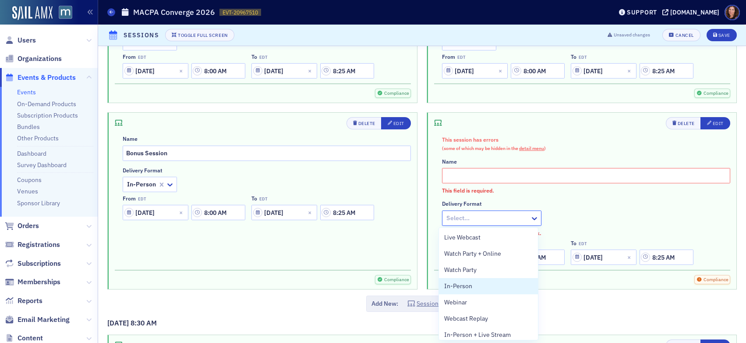
click at [500, 281] on div "In-Person" at bounding box center [488, 285] width 89 height 9
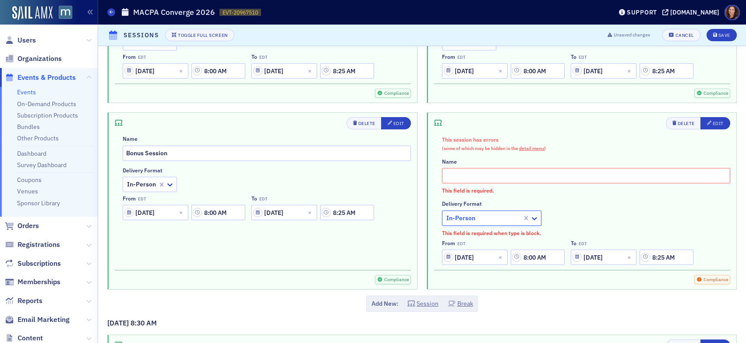
click at [498, 172] on input "text" at bounding box center [586, 175] width 288 height 15
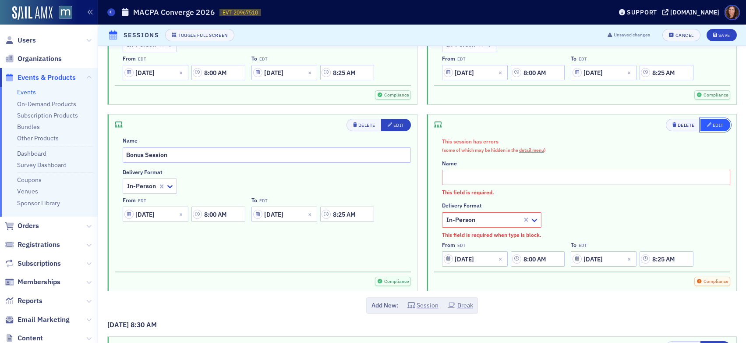
click at [713, 125] on div "Edit" at bounding box center [718, 125] width 11 height 5
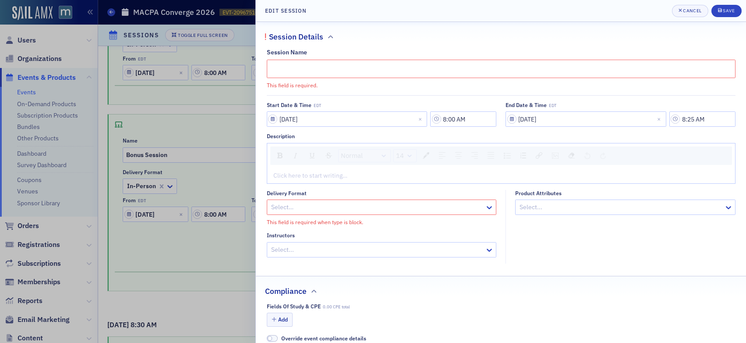
click at [406, 70] on input "Session Name" at bounding box center [501, 69] width 469 height 18
click at [343, 173] on div "rdw-editor" at bounding box center [501, 174] width 455 height 9
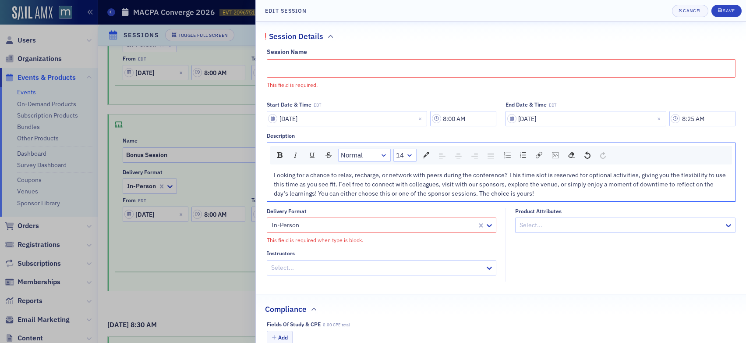
scroll to position [1, 0]
click at [312, 67] on input "Session Name" at bounding box center [501, 67] width 469 height 18
type input "OPTIONAL Free Time"
click at [733, 12] on div "Save" at bounding box center [729, 10] width 12 height 5
type input "OPTIONAL Free Time"
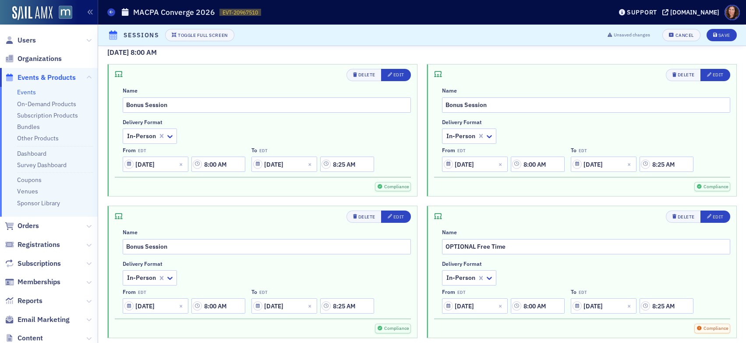
scroll to position [197, 0]
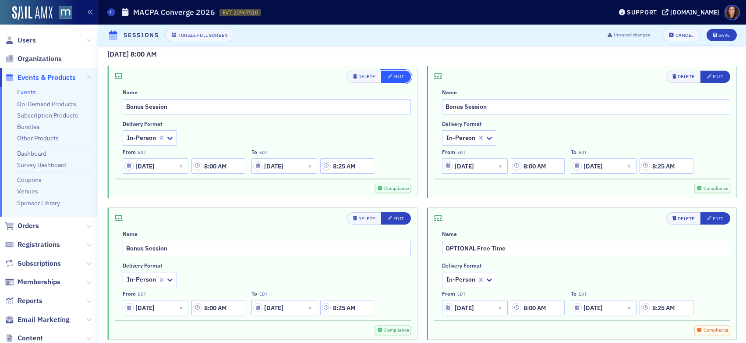
click at [395, 75] on div "Edit" at bounding box center [399, 76] width 11 height 5
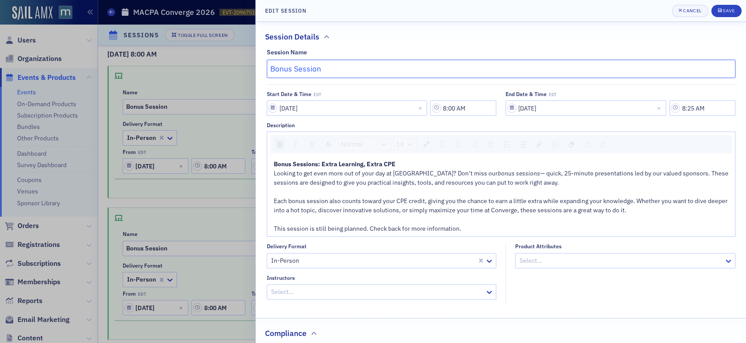
click at [271, 68] on input "Bonus Session" at bounding box center [501, 69] width 469 height 18
type input "Optional Bonus Session"
click at [726, 12] on div "Save" at bounding box center [729, 10] width 12 height 5
type input "Optional Bonus Session"
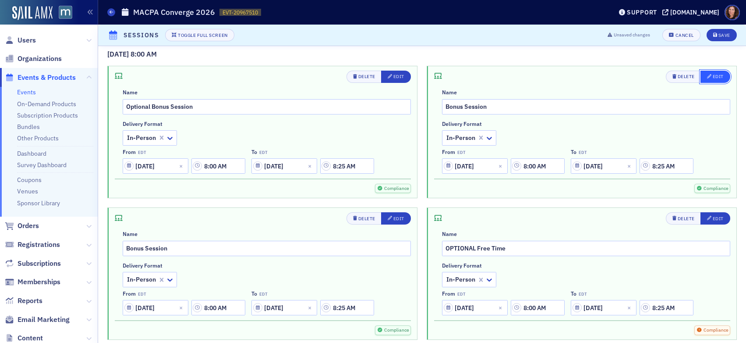
click at [713, 78] on div "Edit" at bounding box center [718, 76] width 11 height 5
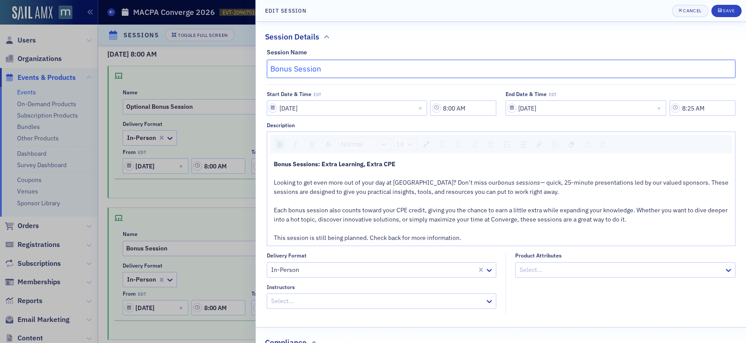
click at [271, 69] on input "Bonus Session" at bounding box center [501, 69] width 469 height 18
type input "Optional Bonus Session"
click at [727, 8] on div "Save" at bounding box center [729, 10] width 12 height 5
type input "Optional Bonus Session"
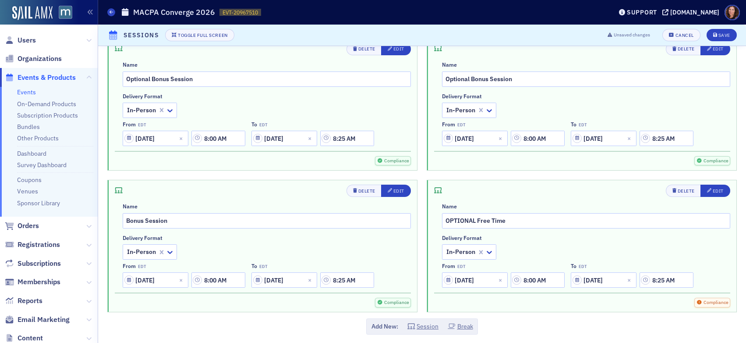
scroll to position [237, 0]
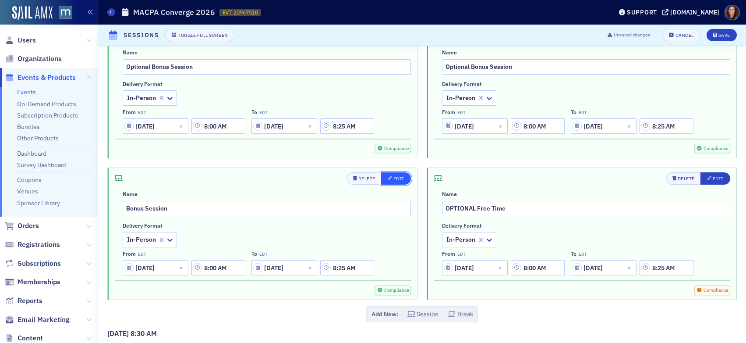
click at [394, 177] on div "Edit" at bounding box center [399, 178] width 11 height 5
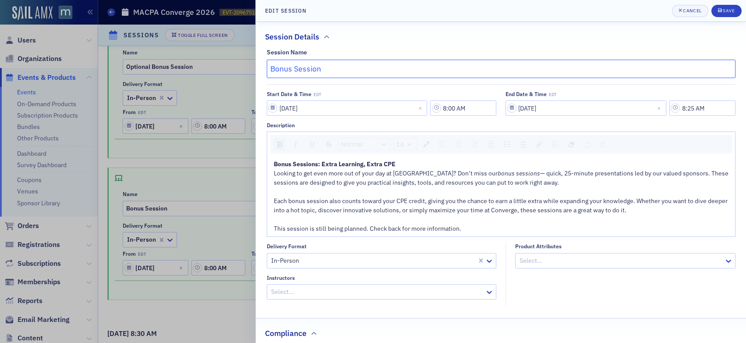
click at [270, 71] on input "Bonus Session" at bounding box center [501, 69] width 469 height 18
type input "Optional Bonus Session"
click at [730, 14] on span "Save" at bounding box center [726, 10] width 17 height 7
type input "Optional Bonus Session"
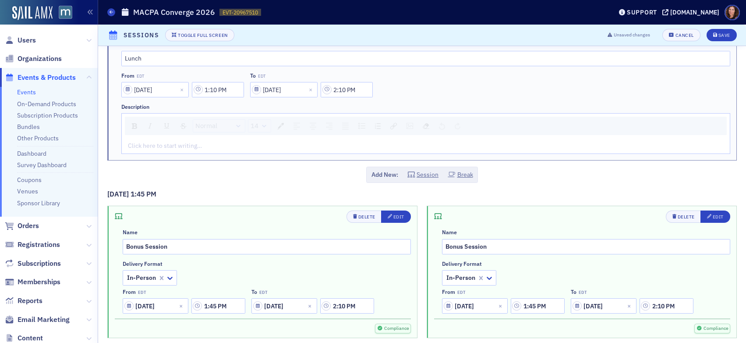
scroll to position [2036, 0]
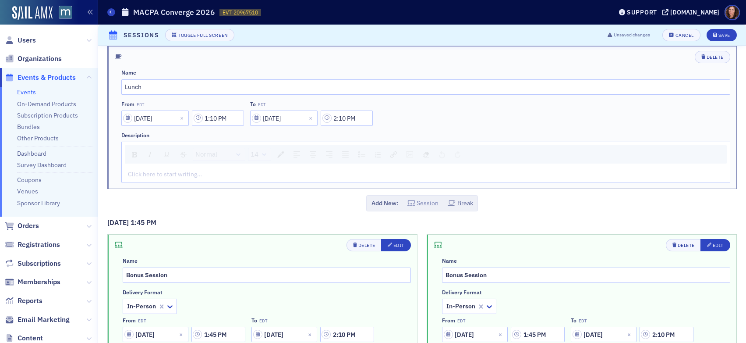
click at [427, 202] on button "Session" at bounding box center [424, 203] width 32 height 9
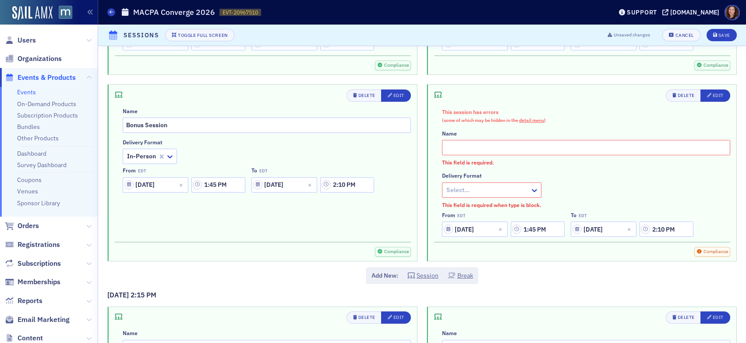
scroll to position [2339, 0]
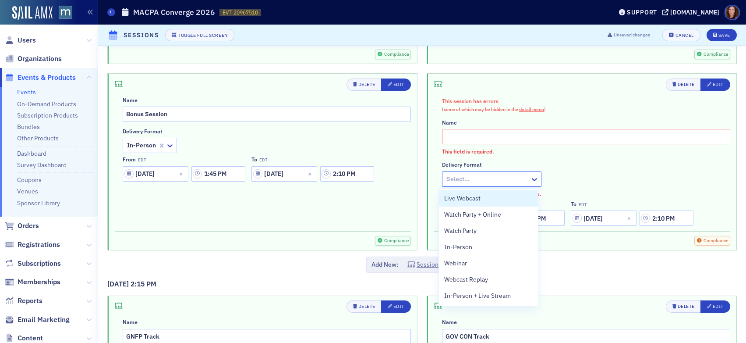
click at [486, 179] on div at bounding box center [488, 179] width 84 height 11
click at [493, 244] on div "In-Person" at bounding box center [488, 246] width 89 height 9
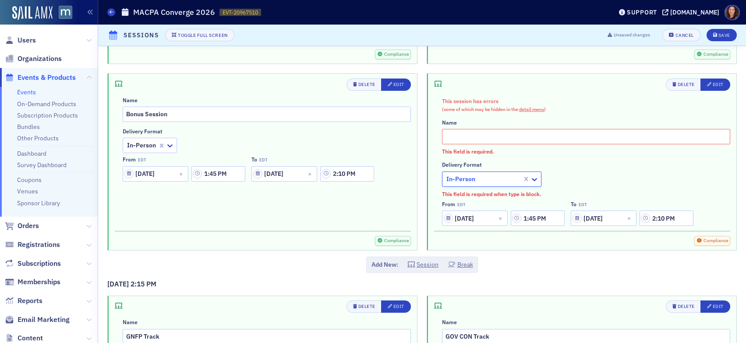
click at [469, 133] on input "text" at bounding box center [586, 136] width 288 height 15
type input "Optional Free Time"
click at [714, 82] on div "Edit" at bounding box center [718, 84] width 11 height 5
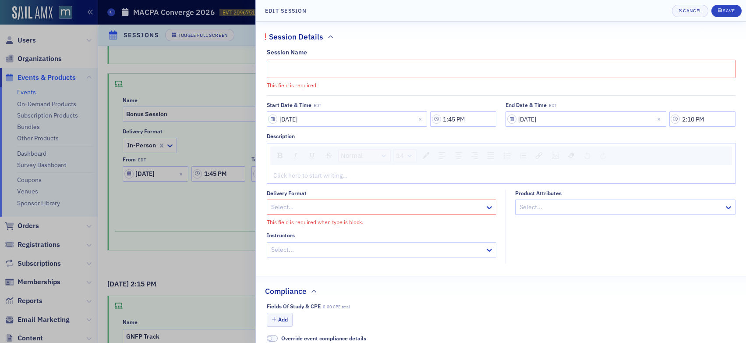
type input "Optional Free Time"
click at [397, 175] on div "rdw-editor" at bounding box center [501, 175] width 455 height 9
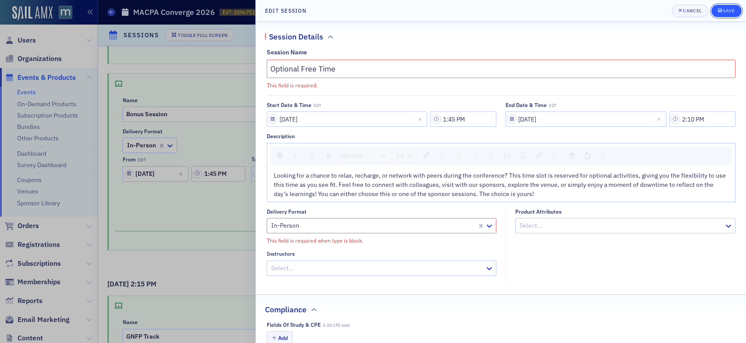
click at [725, 9] on div "Save" at bounding box center [729, 10] width 12 height 5
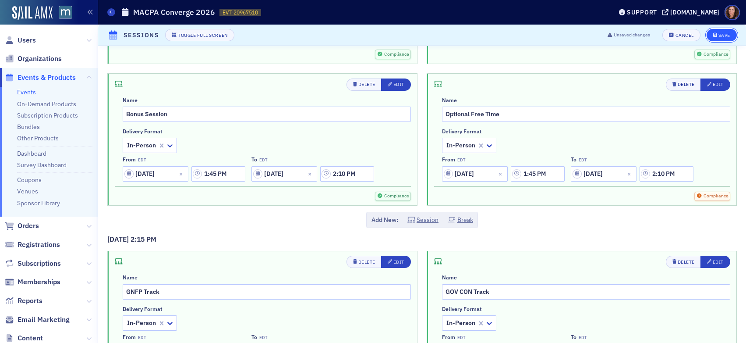
click at [719, 35] on div "Save" at bounding box center [725, 35] width 12 height 5
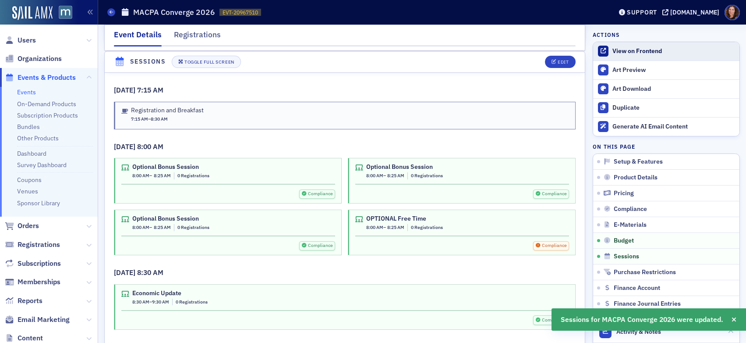
click at [640, 53] on div "View on Frontend" at bounding box center [674, 51] width 123 height 8
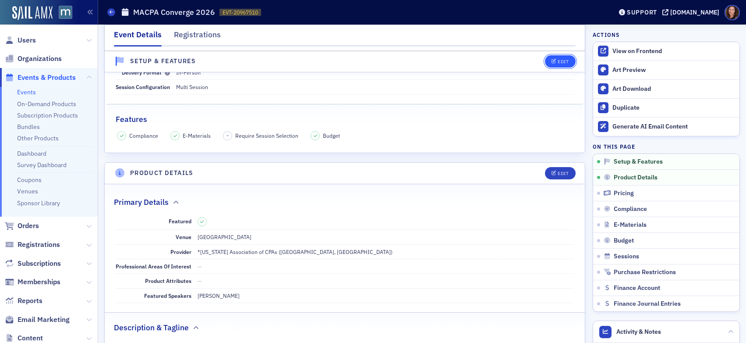
click at [551, 57] on button "Edit" at bounding box center [560, 61] width 30 height 12
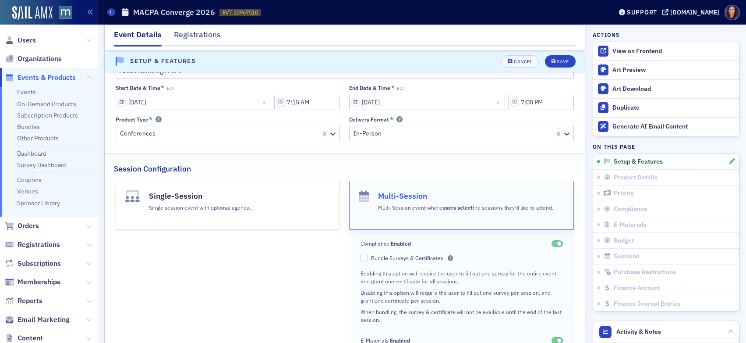
scroll to position [77, 0]
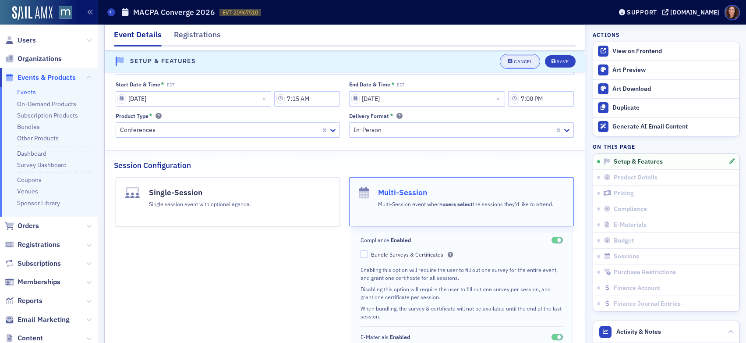
click at [517, 60] on div "Cancel" at bounding box center [523, 61] width 18 height 5
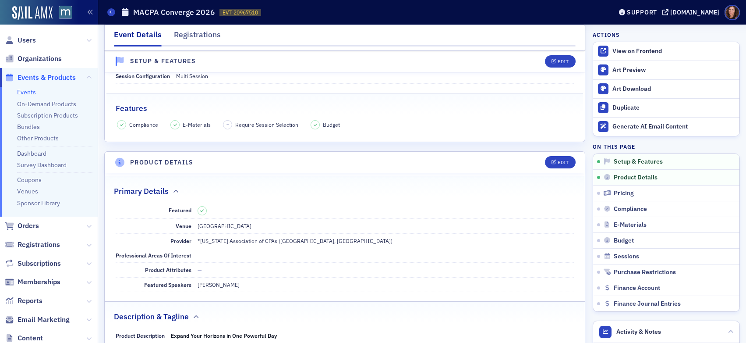
scroll to position [176, 0]
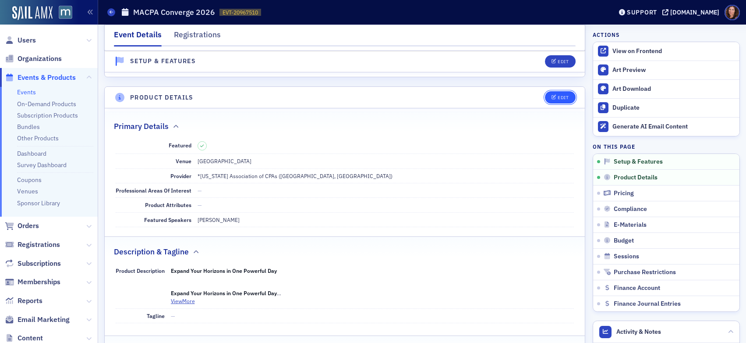
click at [552, 97] on icon "button" at bounding box center [554, 97] width 5 height 5
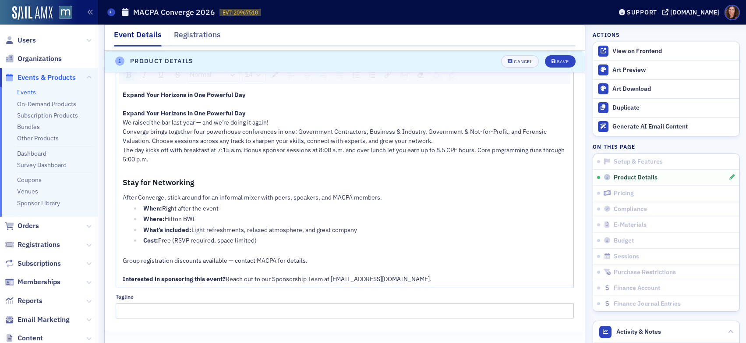
scroll to position [519, 0]
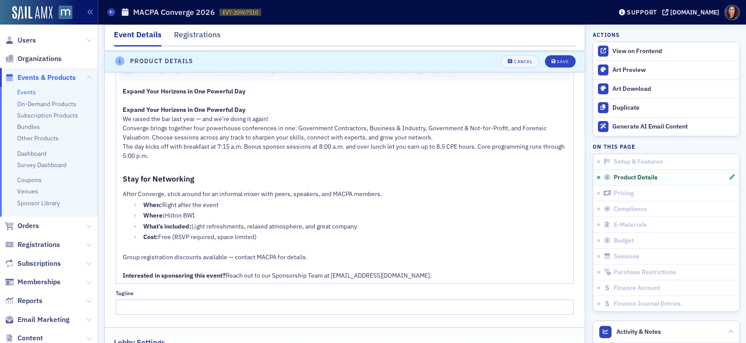
click at [140, 164] on div "Expand Your Horizons in One Powerful Day Expand Your Horizons in One Powerful D…" at bounding box center [345, 183] width 445 height 193
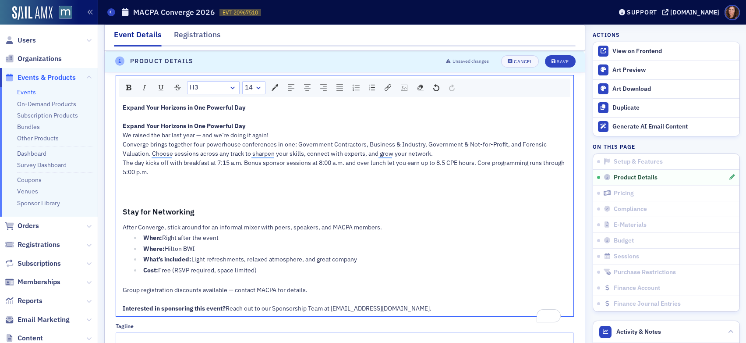
scroll to position [497, 0]
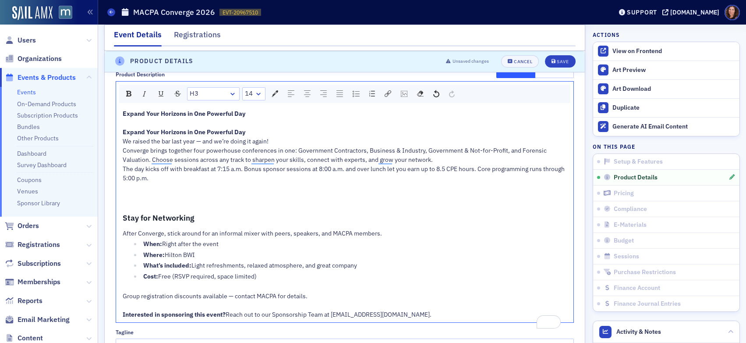
click at [196, 112] on span "Expand Your Horizons in One Powerful Day" at bounding box center [184, 114] width 123 height 8
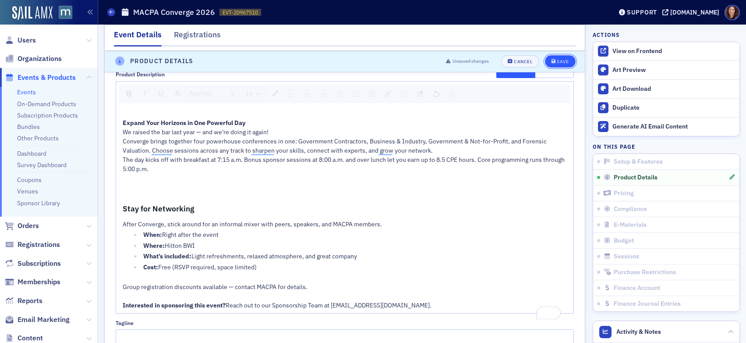
click at [552, 61] on icon "submit" at bounding box center [554, 61] width 4 height 5
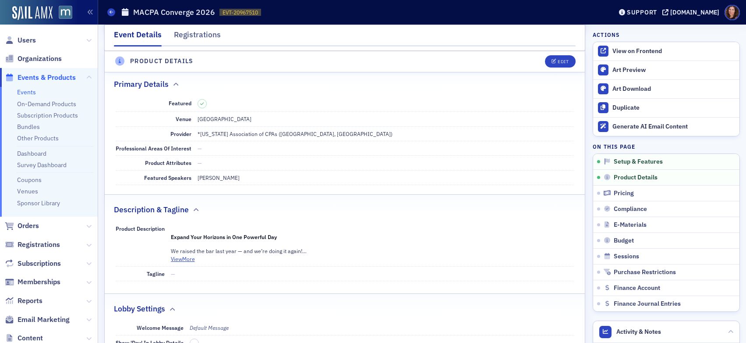
scroll to position [174, 0]
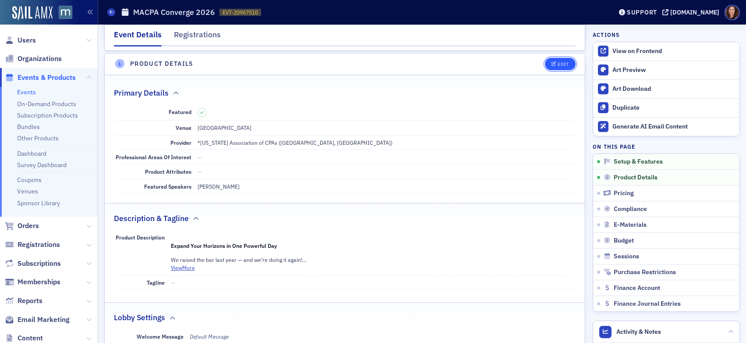
click at [552, 63] on span "Edit" at bounding box center [560, 64] width 17 height 5
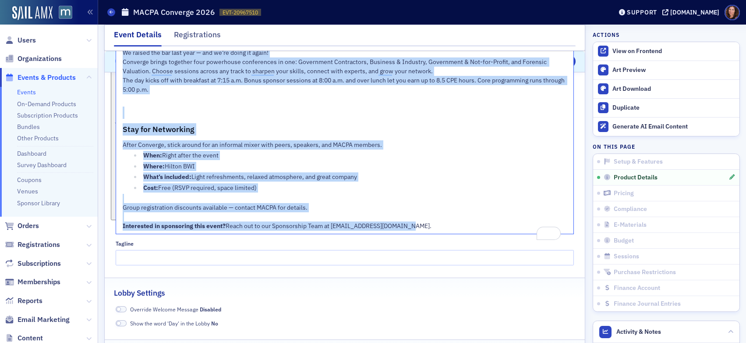
scroll to position [610, 0]
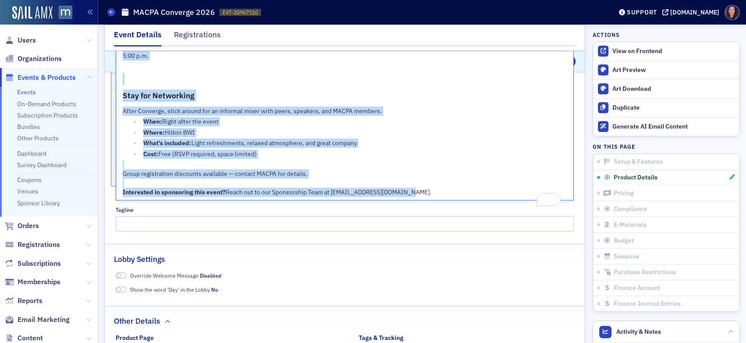
drag, startPoint x: 123, startPoint y: 167, endPoint x: 430, endPoint y: 200, distance: 308.6
click at [430, 197] on div "Expand Your Horizons in One Powerful Day We raised the bar last year — and we’r…" at bounding box center [345, 96] width 445 height 201
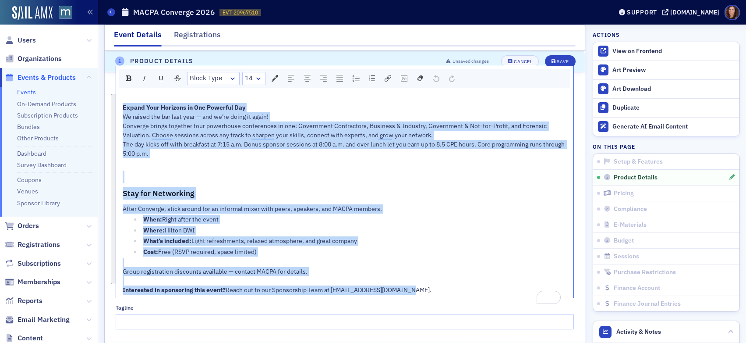
scroll to position [416, 0]
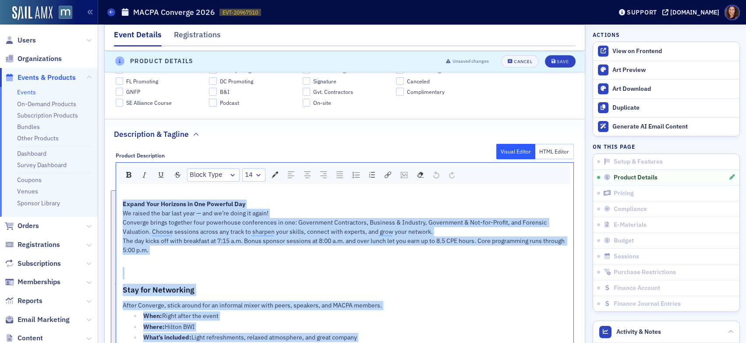
click at [207, 174] on span "Block Type" at bounding box center [206, 175] width 32 height 10
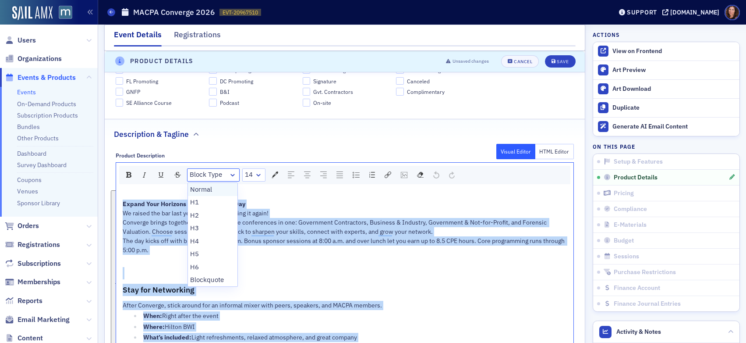
click at [209, 187] on li "Normal" at bounding box center [213, 189] width 50 height 13
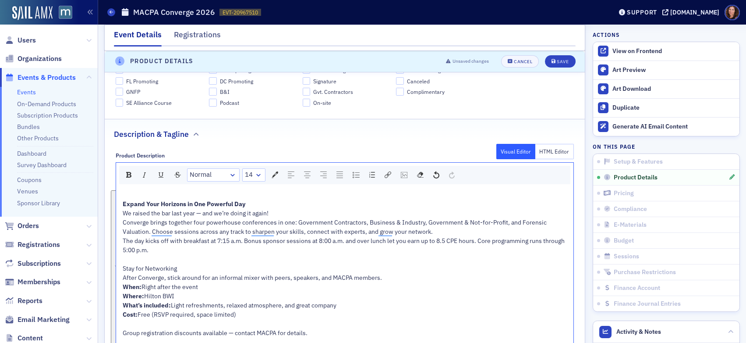
click at [220, 256] on div "To enrich screen reader interactions, please activate Accessibility in Grammarl…" at bounding box center [345, 259] width 445 height 9
drag, startPoint x: 182, startPoint y: 270, endPoint x: 178, endPoint y: 269, distance: 4.4
click at [182, 270] on div "Stay for Networking" at bounding box center [345, 268] width 445 height 9
click at [159, 268] on span "Stay for Networking" at bounding box center [150, 268] width 54 height 8
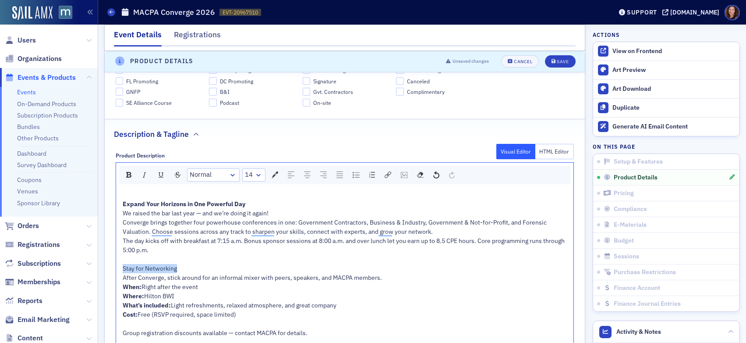
click at [159, 268] on span "Stay for Networking" at bounding box center [150, 268] width 54 height 8
click at [128, 174] on img "rdw-inline-control" at bounding box center [128, 175] width 5 height 6
click at [184, 204] on span "Expand Your Horizons in One Powerful Day" at bounding box center [184, 204] width 123 height 8
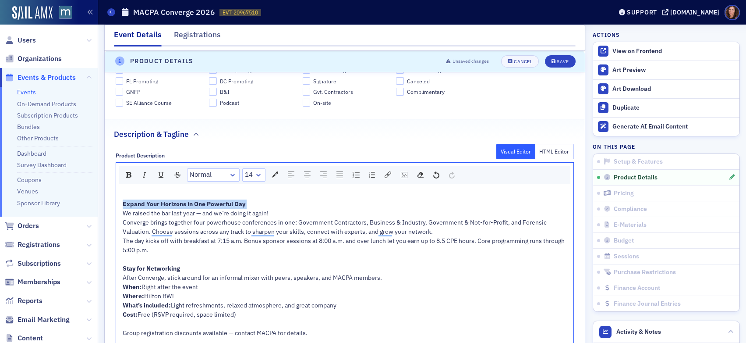
click at [250, 174] on span "14" at bounding box center [249, 175] width 8 height 10
click at [250, 264] on li "16" at bounding box center [253, 266] width 21 height 13
click at [156, 267] on span "Stay for Networking" at bounding box center [151, 270] width 57 height 8
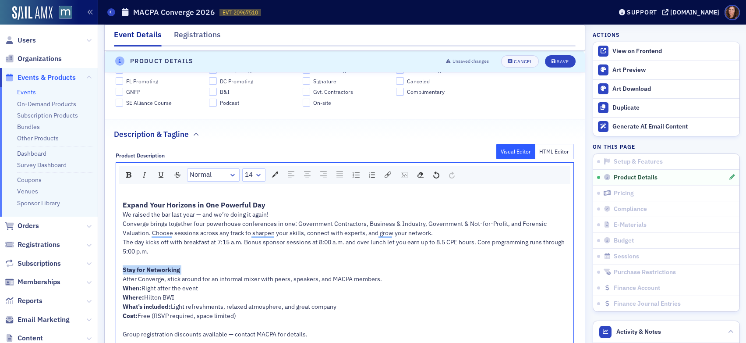
click at [255, 173] on div "rdw-dropdown" at bounding box center [258, 174] width 7 height 9
click at [254, 265] on li "16" at bounding box center [253, 266] width 21 height 13
click at [258, 257] on div "To enrich screen reader interactions, please activate Accessibility in Grammarl…" at bounding box center [345, 260] width 445 height 9
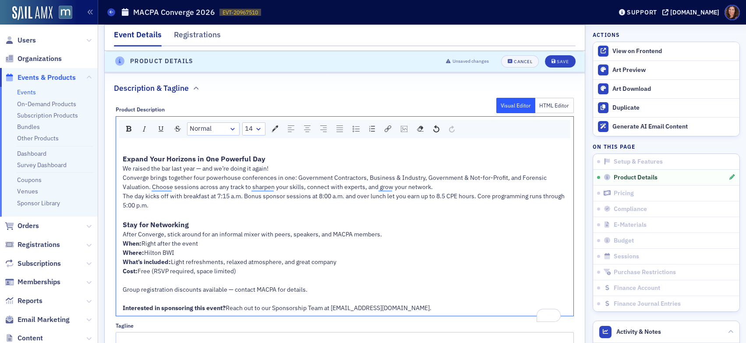
scroll to position [467, 0]
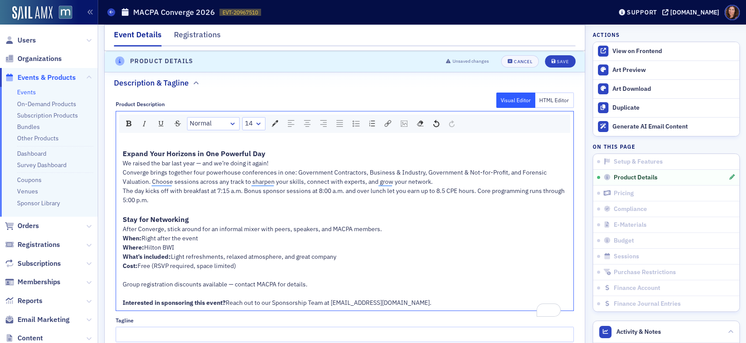
click at [202, 219] on div "Stay for Networking" at bounding box center [345, 219] width 445 height 11
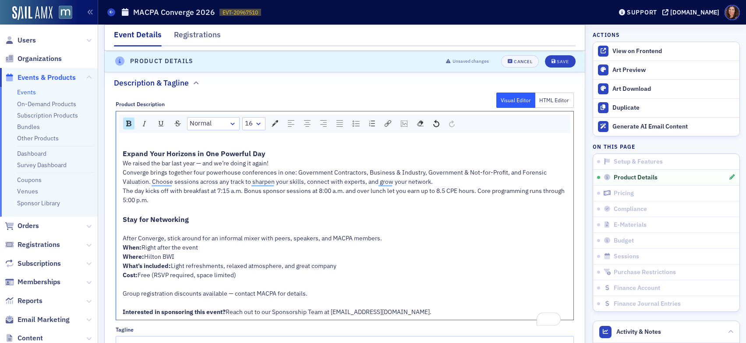
click at [281, 154] on div "Expand Your Horizons in One Powerful Day" at bounding box center [345, 149] width 445 height 20
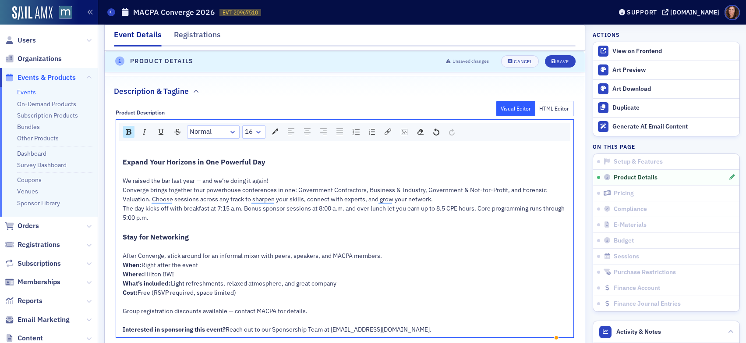
scroll to position [405, 0]
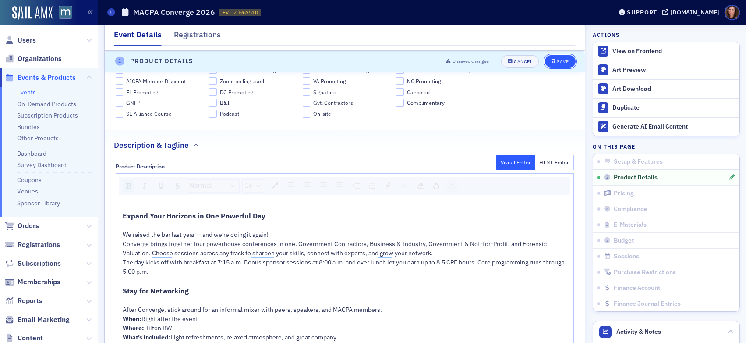
click at [557, 63] on div "Save" at bounding box center [563, 61] width 12 height 5
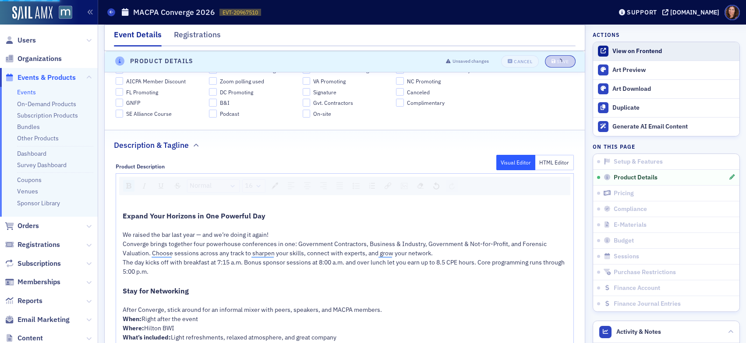
click at [628, 52] on div "View on Frontend" at bounding box center [674, 51] width 123 height 8
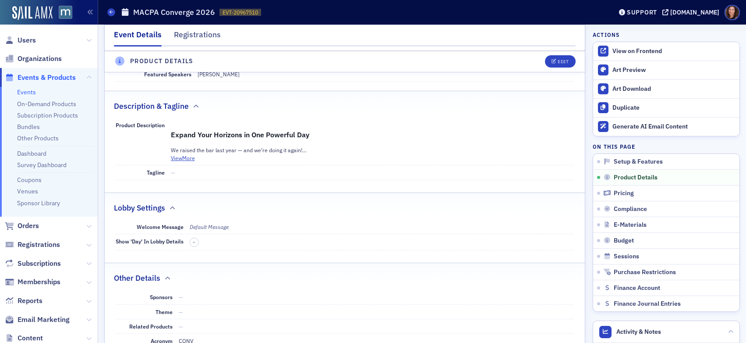
scroll to position [292, 0]
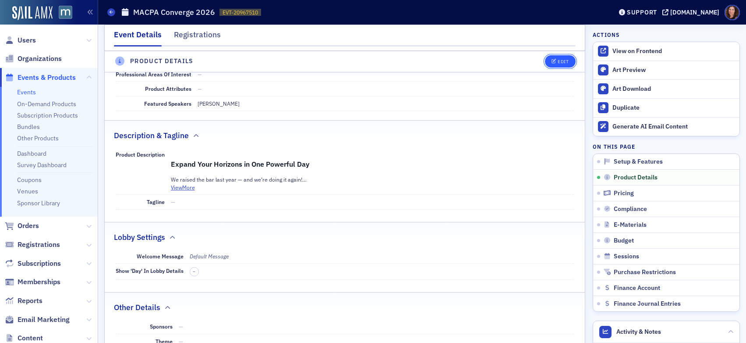
click at [558, 59] on div "Edit" at bounding box center [563, 61] width 11 height 5
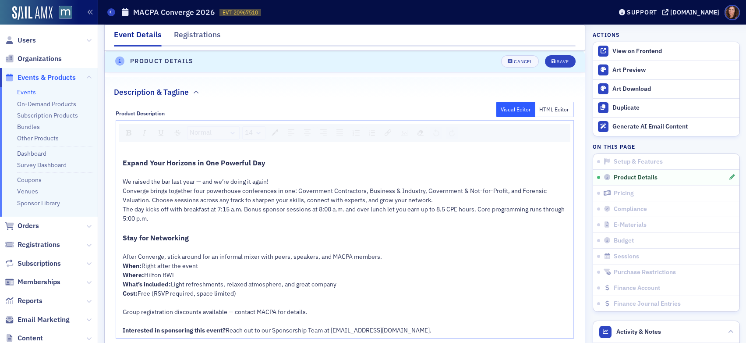
scroll to position [464, 0]
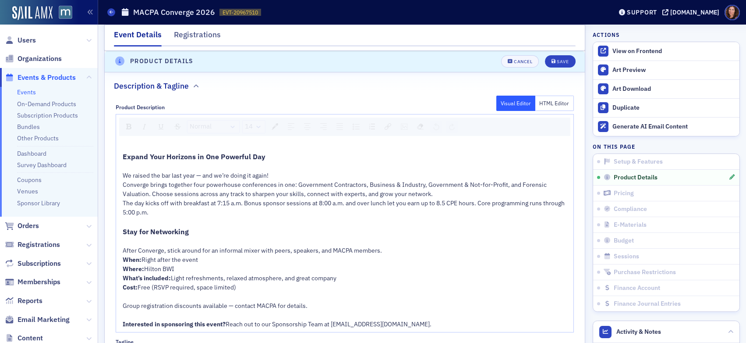
click at [188, 157] on span "Expand Your Horizons in One Powerful Day" at bounding box center [194, 156] width 143 height 9
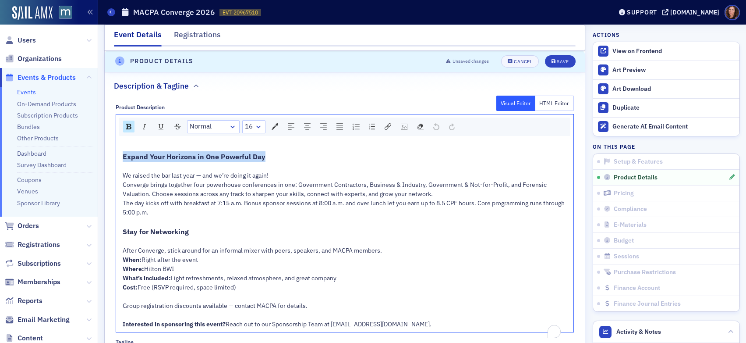
click at [188, 157] on span "Expand Your Horizons in One Powerful Day" at bounding box center [194, 156] width 143 height 9
click at [256, 126] on div "rdw-dropdown" at bounding box center [258, 126] width 7 height 9
click at [252, 218] on li "16" at bounding box center [253, 218] width 21 height 13
click at [252, 128] on link "14" at bounding box center [254, 127] width 22 height 12
click at [251, 220] on li "16" at bounding box center [253, 218] width 21 height 13
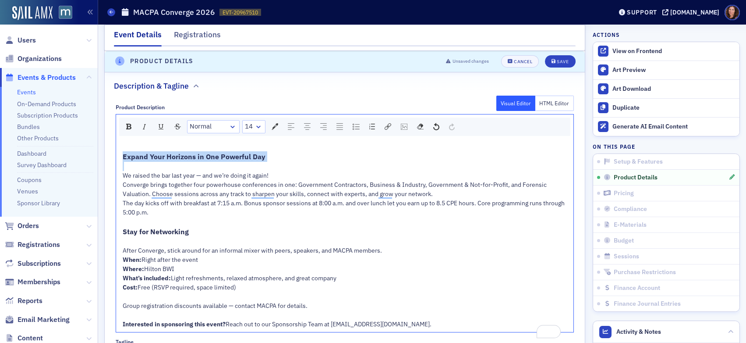
click at [259, 121] on link "14" at bounding box center [254, 127] width 22 height 12
click at [253, 230] on li "18" at bounding box center [253, 231] width 21 height 13
click at [254, 128] on link "14" at bounding box center [254, 127] width 22 height 12
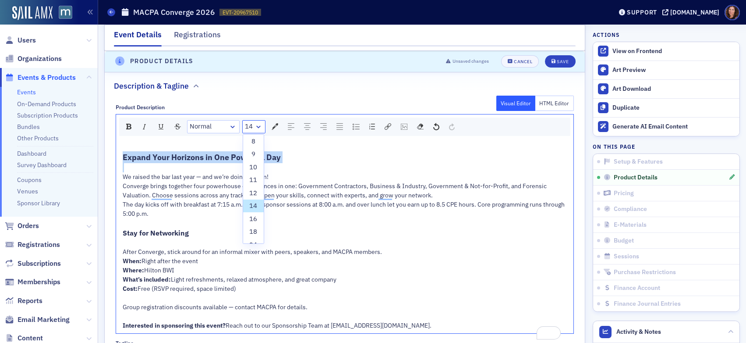
click at [209, 158] on span "Expand Your Horizons in One Powerful Day" at bounding box center [202, 157] width 158 height 10
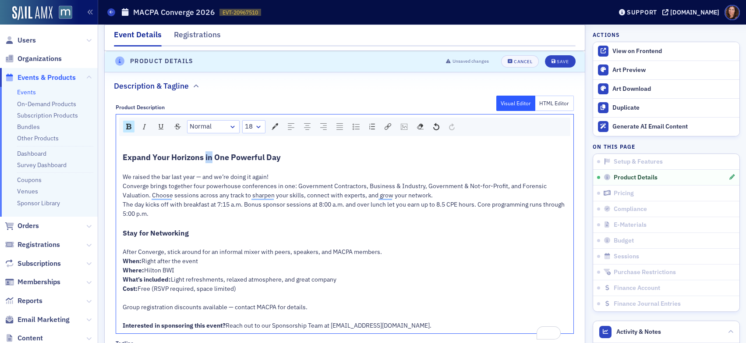
click at [209, 158] on span "Expand Your Horizons in One Powerful Day" at bounding box center [202, 157] width 158 height 10
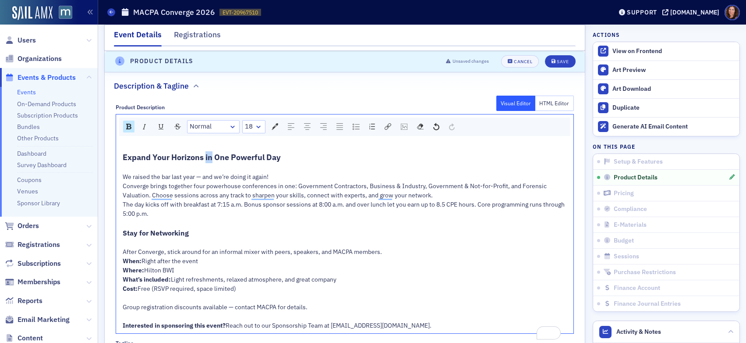
click at [209, 158] on span "Expand Your Horizons in One Powerful Day" at bounding box center [202, 157] width 158 height 10
click at [221, 126] on link "Normal" at bounding box center [214, 127] width 52 height 12
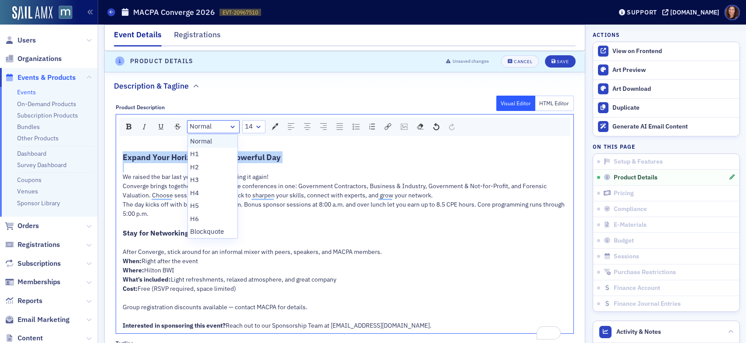
click at [220, 141] on li "Normal" at bounding box center [213, 141] width 50 height 13
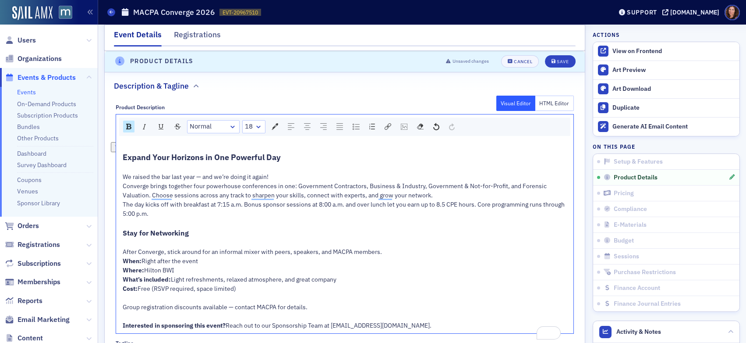
click at [163, 236] on span "Stay for Networking" at bounding box center [156, 232] width 66 height 9
click at [253, 126] on link "14" at bounding box center [254, 127] width 22 height 12
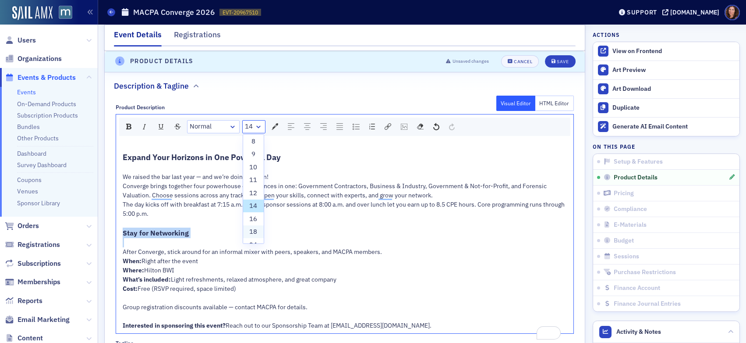
click at [252, 232] on li "18" at bounding box center [253, 231] width 21 height 13
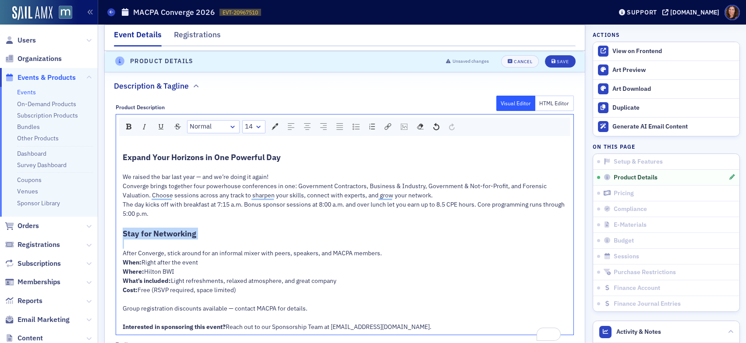
click at [213, 126] on link "Normal" at bounding box center [214, 127] width 52 height 12
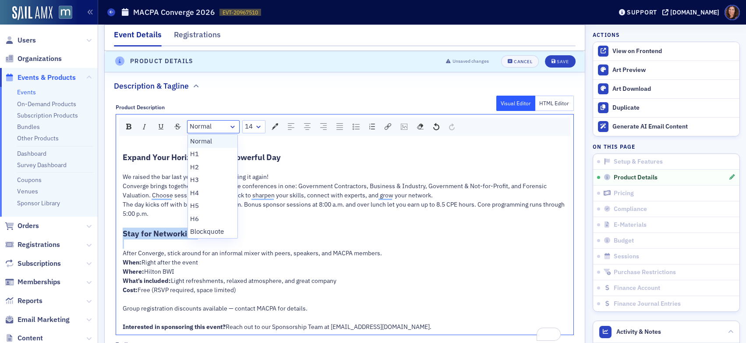
click at [213, 141] on li "Normal" at bounding box center [213, 141] width 50 height 13
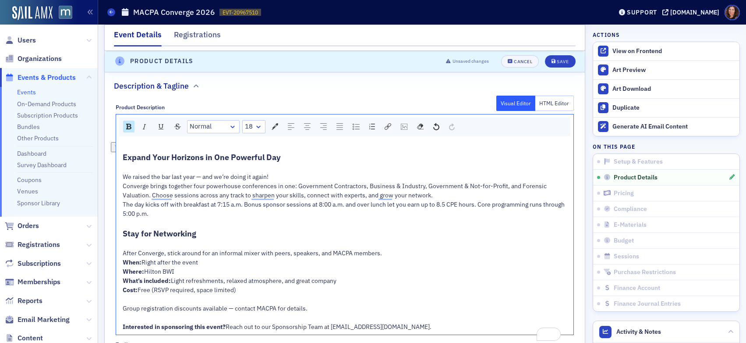
click at [273, 208] on div "The day kicks off with breakfast at 7:15 a.m. Bonus sponsor sessions at 8:00 a.…" at bounding box center [345, 209] width 445 height 18
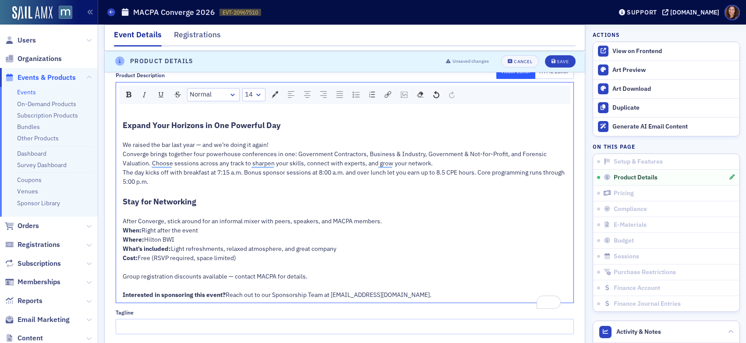
scroll to position [497, 0]
click at [151, 125] on span "Expand Your Horizons in One Powerful Day" at bounding box center [202, 124] width 158 height 10
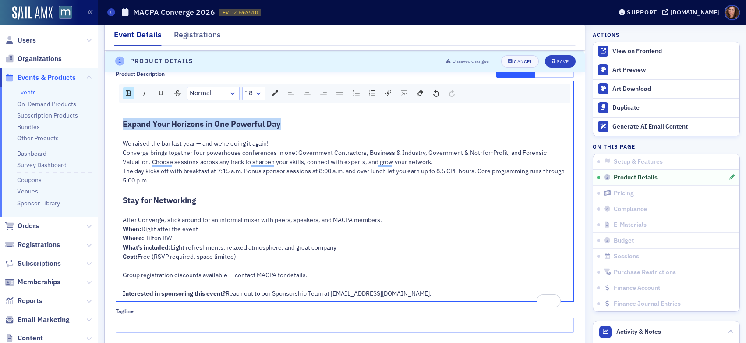
click at [151, 125] on span "Expand Your Horizons in One Powerful Day" at bounding box center [202, 124] width 158 height 10
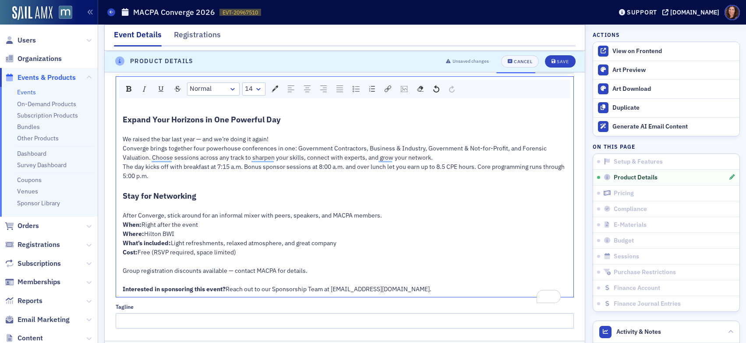
click at [371, 142] on div "We raised the bar last year — and we’re doing it again!" at bounding box center [345, 139] width 445 height 9
click at [550, 66] on button "Save" at bounding box center [560, 61] width 30 height 12
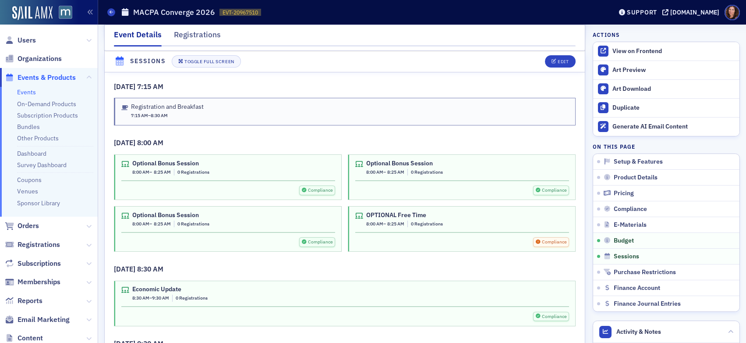
scroll to position [1495, 0]
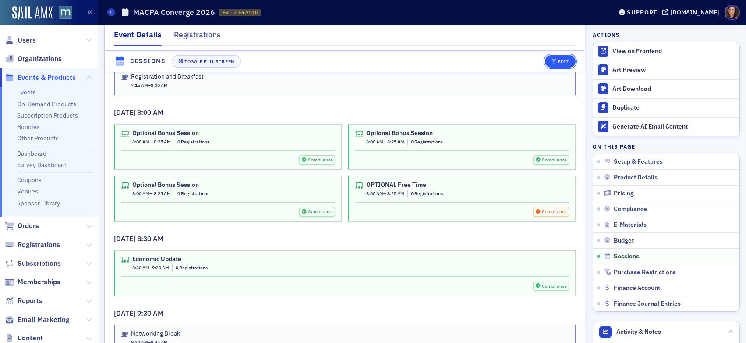
click at [552, 60] on icon "button" at bounding box center [554, 61] width 5 height 5
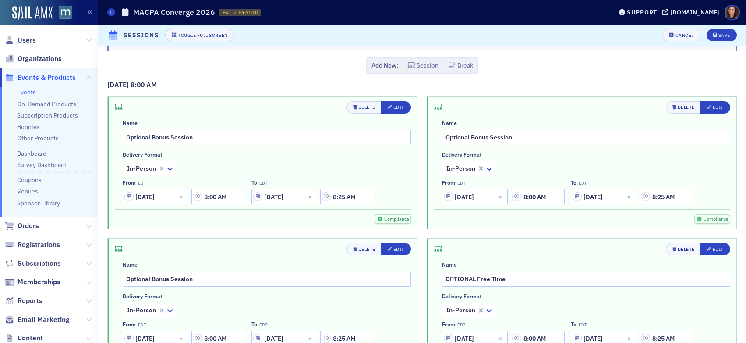
scroll to position [199, 0]
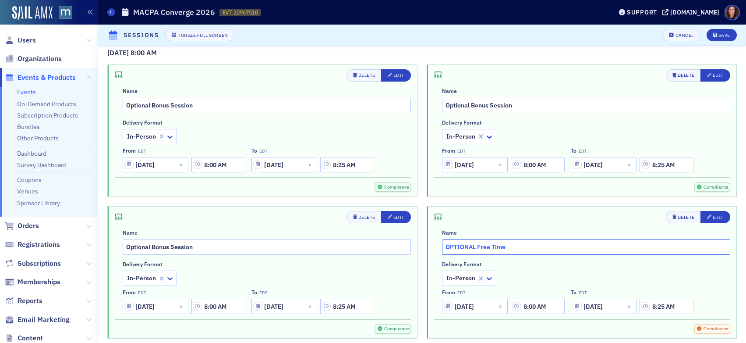
click at [457, 246] on input "OPTIONAL Free Time" at bounding box center [586, 246] width 288 height 15
type input "Optional Free Time"
click at [719, 33] on div "Save" at bounding box center [725, 35] width 12 height 5
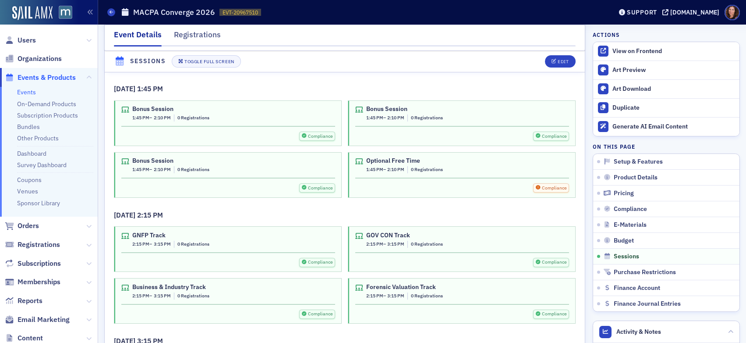
scroll to position [2273, 0]
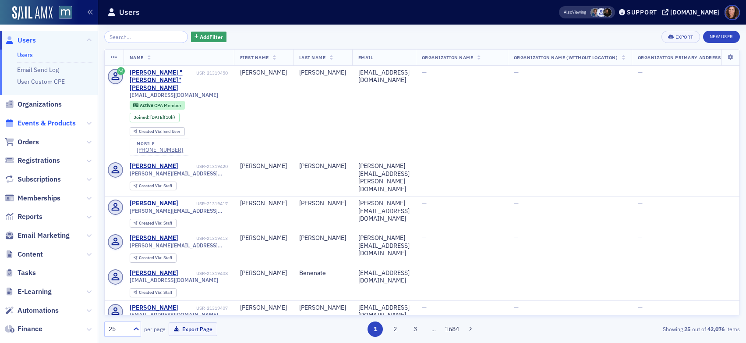
click at [50, 124] on span "Events & Products" at bounding box center [47, 123] width 58 height 10
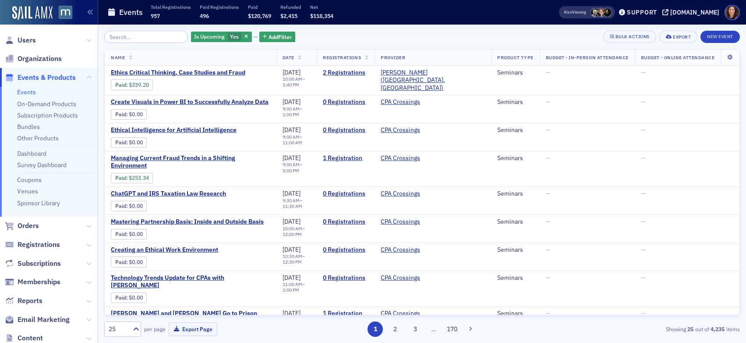
click at [138, 35] on input "search" at bounding box center [146, 37] width 84 height 12
click at [25, 92] on link "Events" at bounding box center [26, 92] width 19 height 8
click at [149, 37] on input "search" at bounding box center [146, 37] width 84 height 12
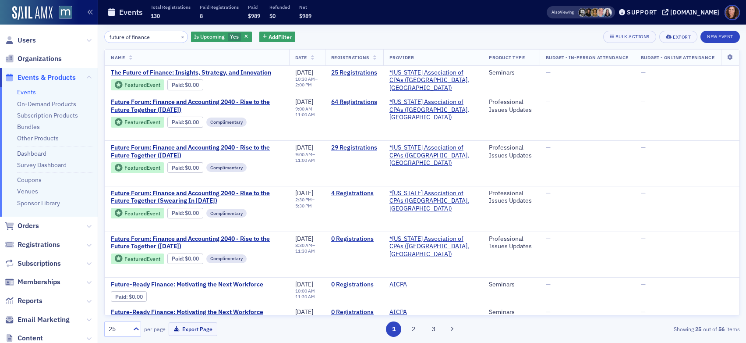
type input "future of finance"
click at [125, 37] on input "future of finance" at bounding box center [146, 37] width 84 height 12
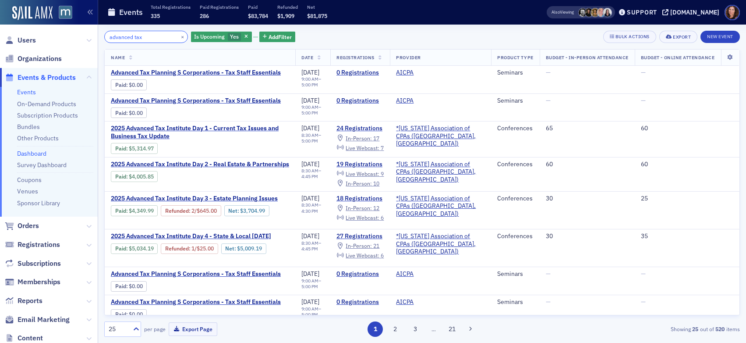
type input "advanced tax"
click at [210, 165] on span "2025 Advanced Tax Institute Day 2 - Real Estate & Partnerships" at bounding box center [200, 164] width 178 height 8
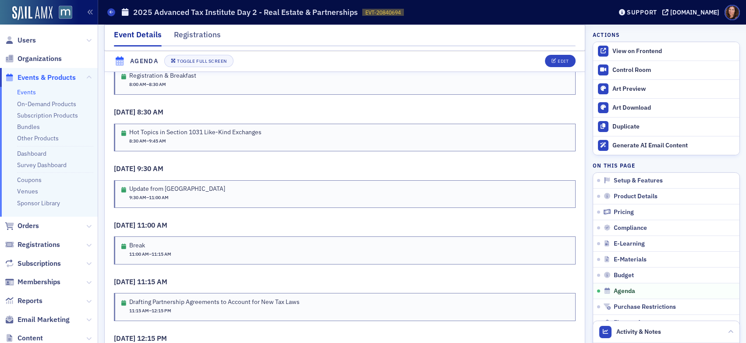
scroll to position [1633, 0]
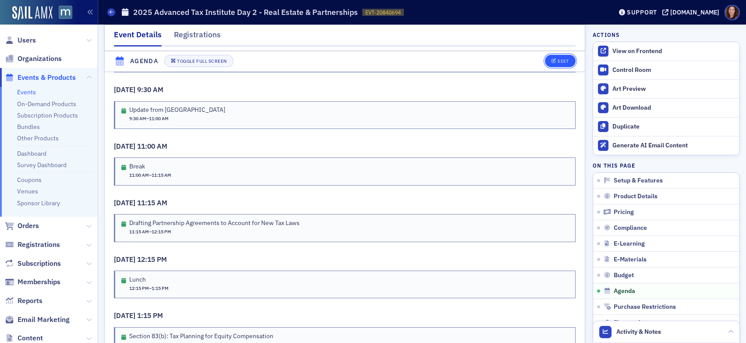
click at [552, 63] on icon "button" at bounding box center [554, 61] width 5 height 5
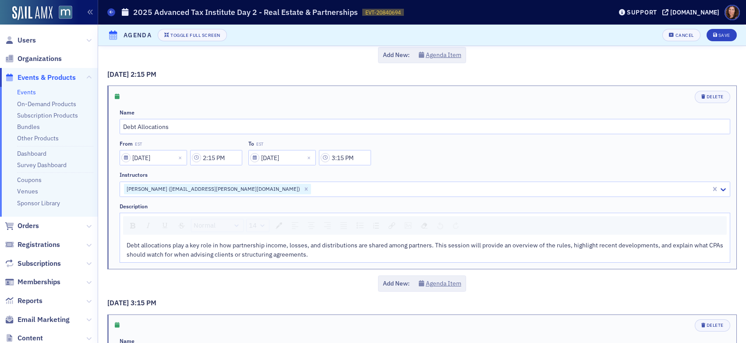
scroll to position [1585, 0]
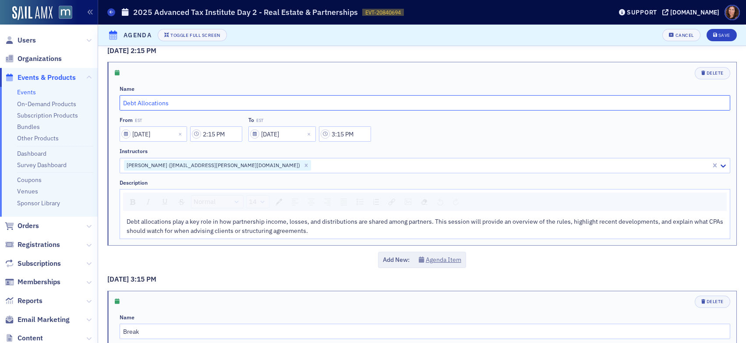
click at [154, 102] on input "Debt Allocations" at bounding box center [425, 102] width 611 height 15
paste input "Partnership Liability Allocations"
type input "Partnership Liability Allocations"
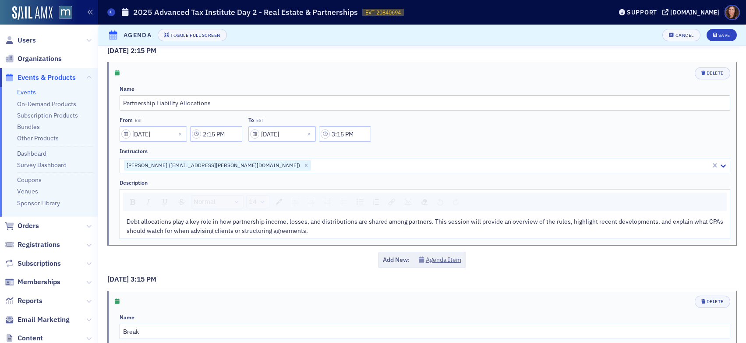
click at [291, 228] on span "Debt allocations play a key role in how partnership income, losses, and distrib…" at bounding box center [426, 225] width 598 height 17
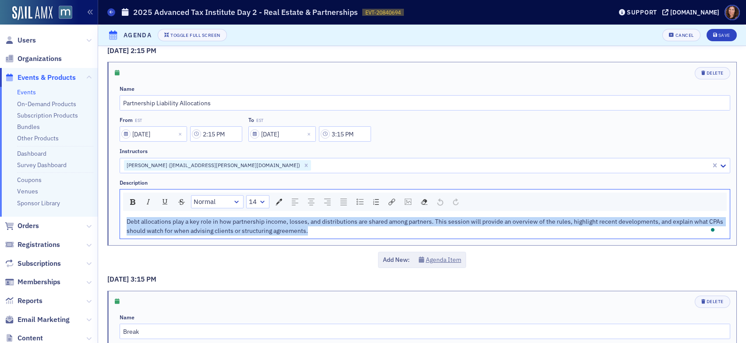
click at [291, 228] on span "Debt allocations play a key role in how partnership income, losses, and distrib…" at bounding box center [426, 225] width 598 height 17
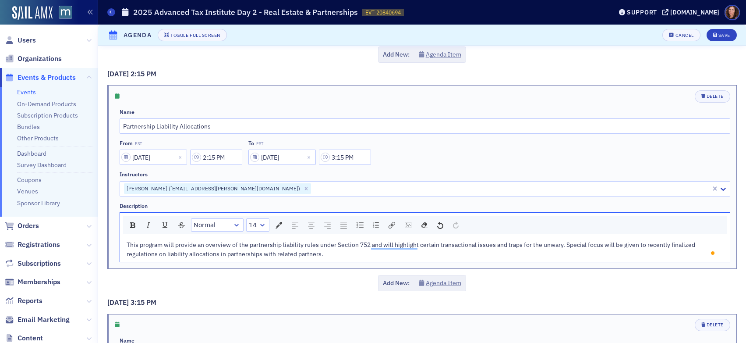
scroll to position [1561, 0]
click at [719, 35] on div "Save" at bounding box center [725, 35] width 12 height 5
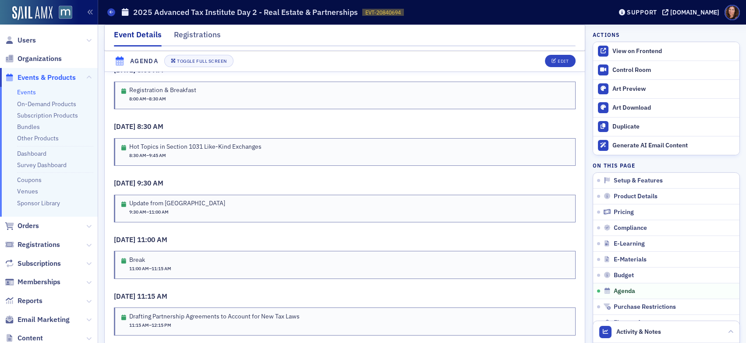
scroll to position [1541, 0]
